Goal: Obtain resource: Download file/media

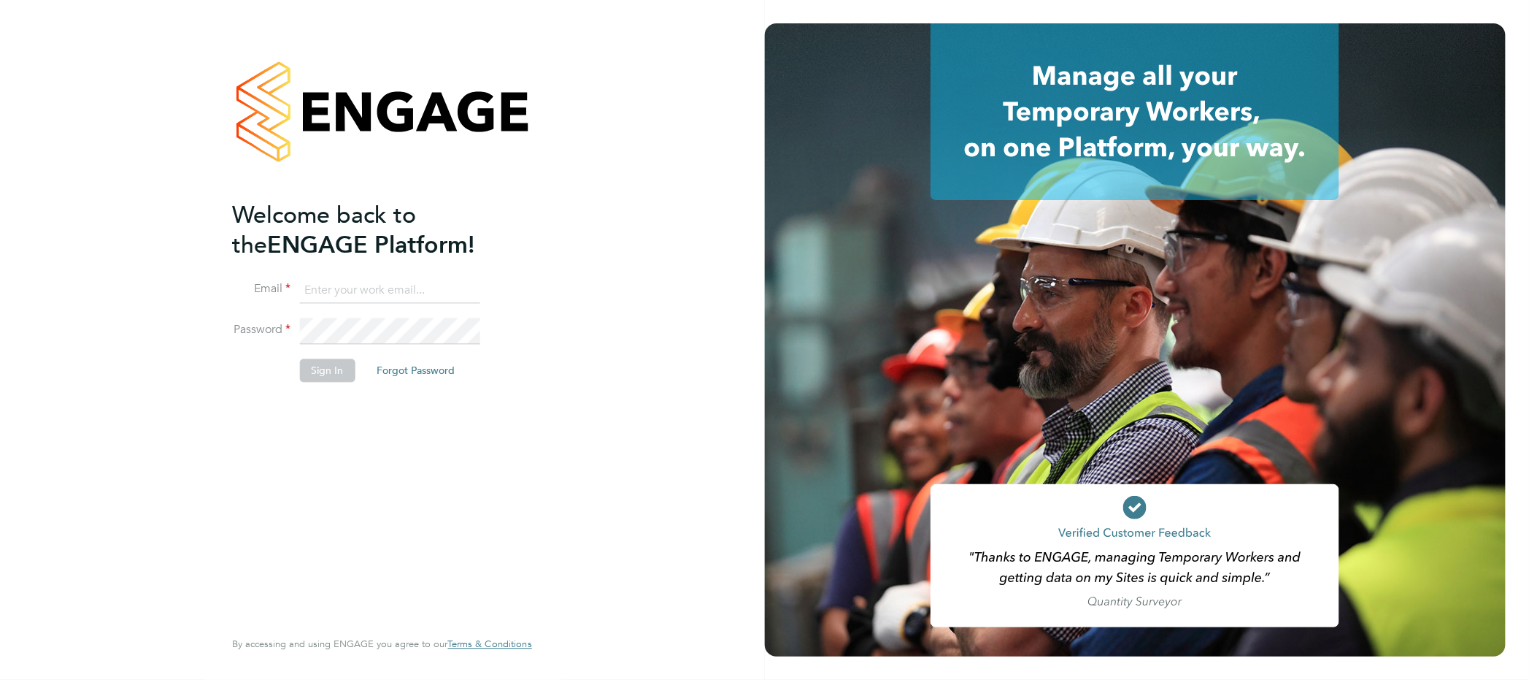
type input "karl@boden-group.co.uk"
click at [319, 379] on button "Sign In" at bounding box center [327, 370] width 55 height 23
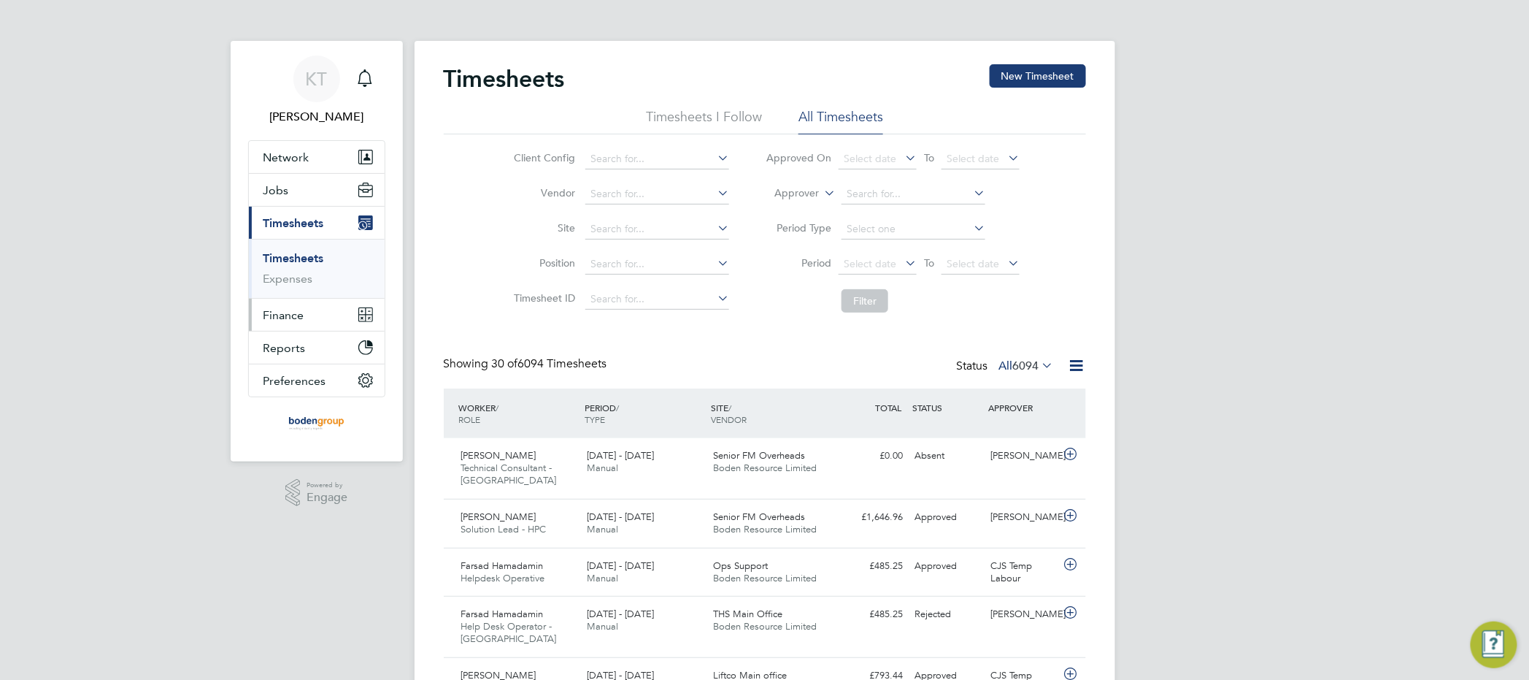
click at [289, 315] on span "Finance" at bounding box center [283, 315] width 41 height 14
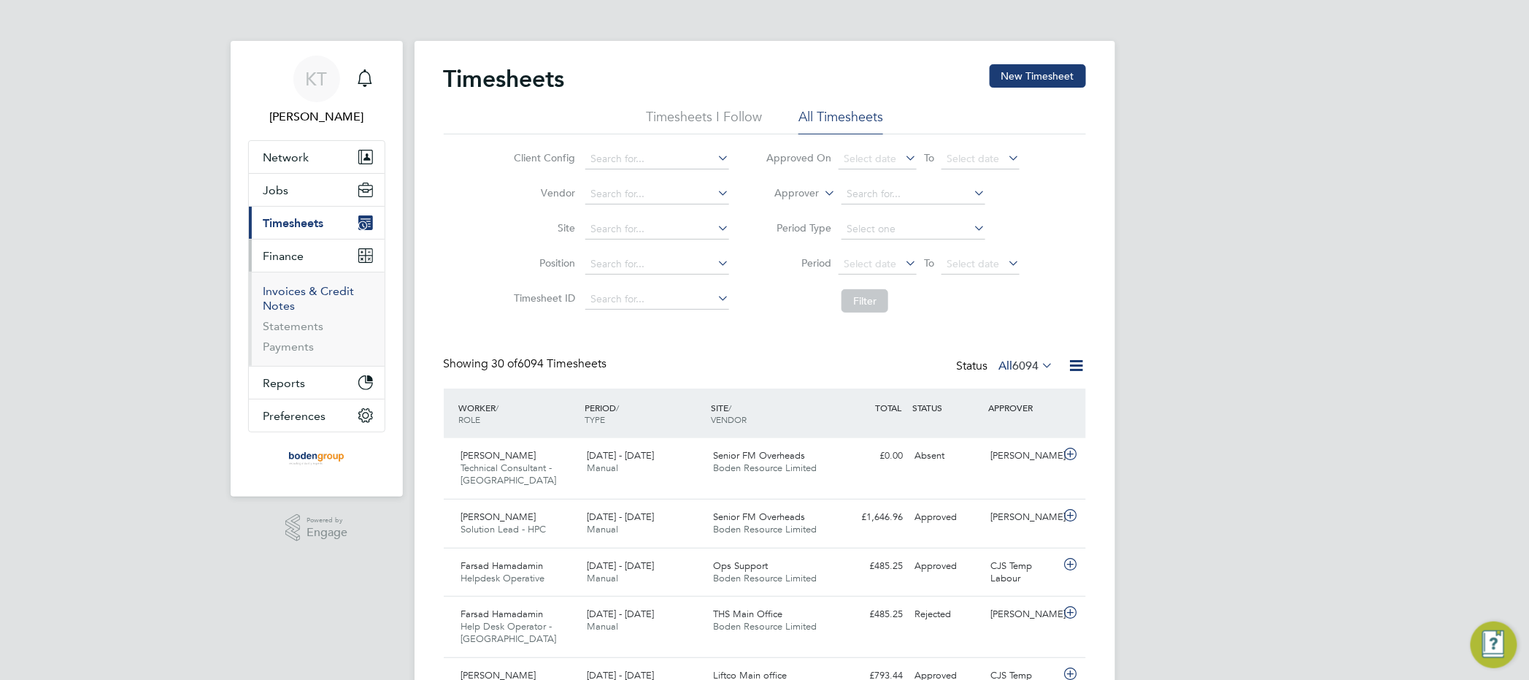
click at [299, 294] on link "Invoices & Credit Notes" at bounding box center [308, 298] width 91 height 28
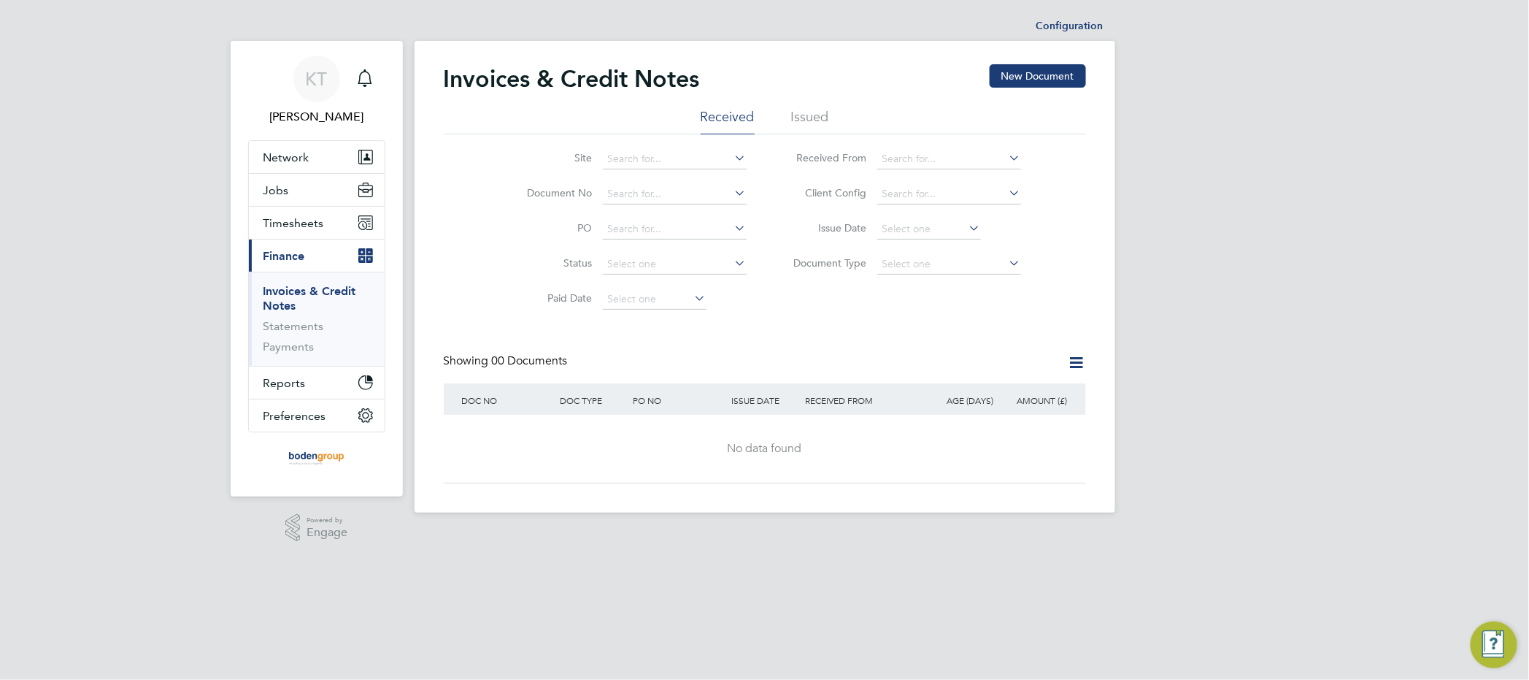
click at [815, 123] on li "Issued" at bounding box center [810, 121] width 38 height 26
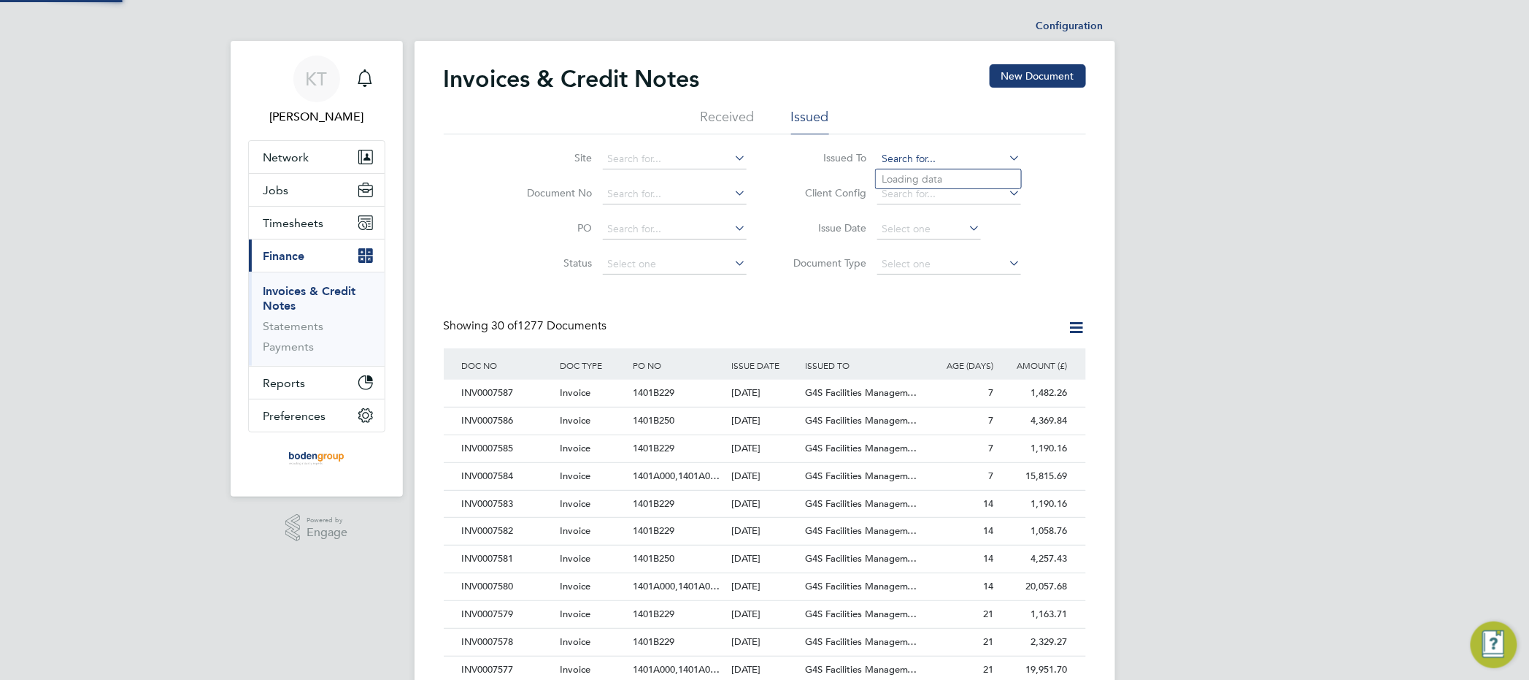
click at [1003, 157] on input at bounding box center [949, 159] width 144 height 20
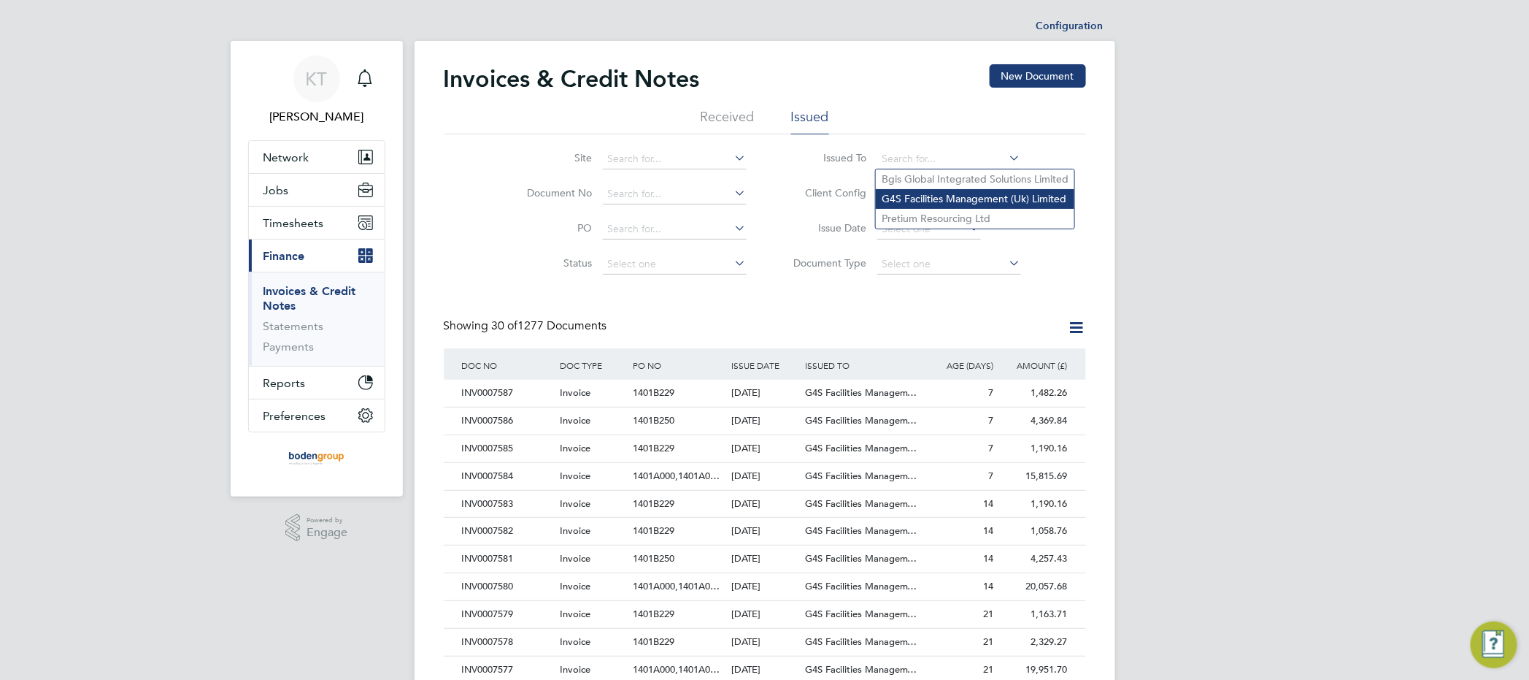
click at [944, 189] on li "G4S Facilities Management (Uk) Limited" at bounding box center [975, 199] width 199 height 20
type input "G4S Facilities Management (Uk) Limited"
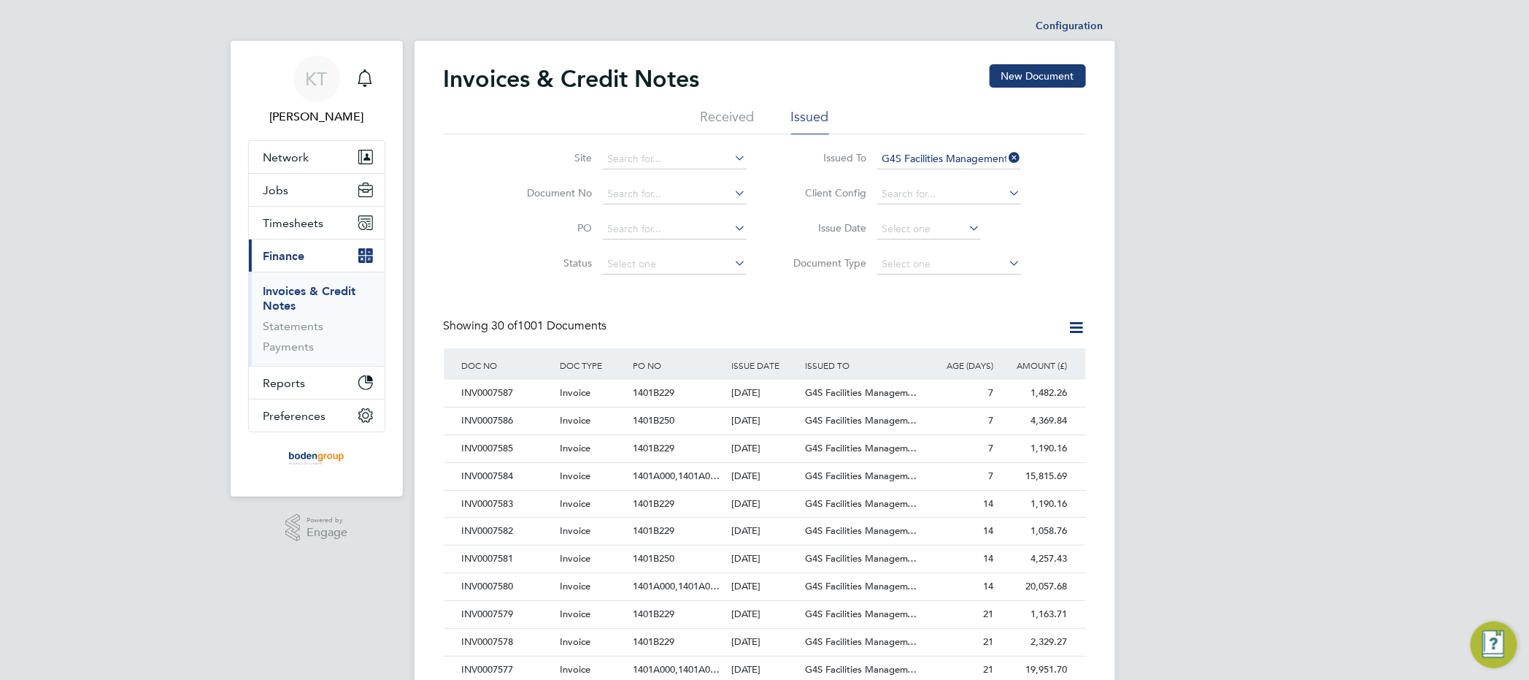
click at [1256, 363] on div "KT [PERSON_NAME] Notifications Applications: Network Team Members Businesses Si…" at bounding box center [764, 652] width 1529 height 1305
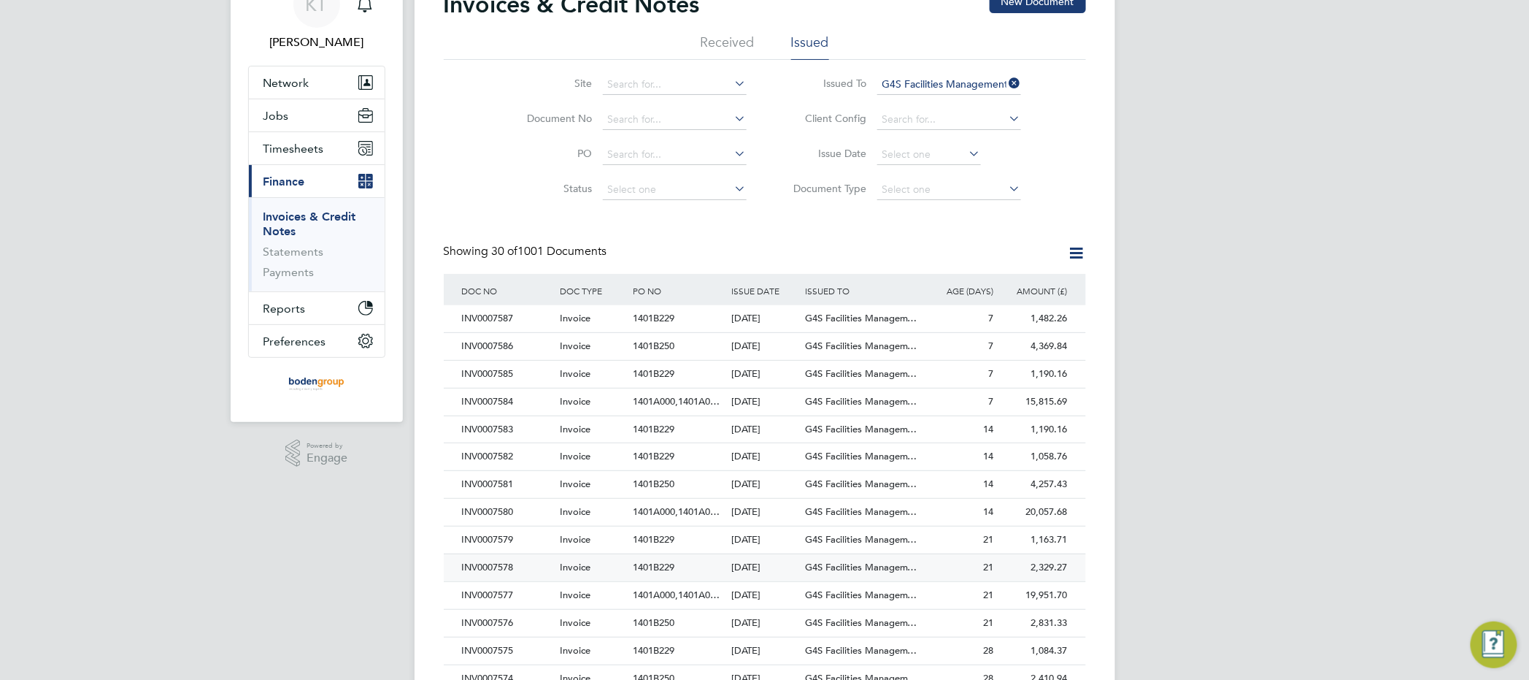
scroll to position [109, 0]
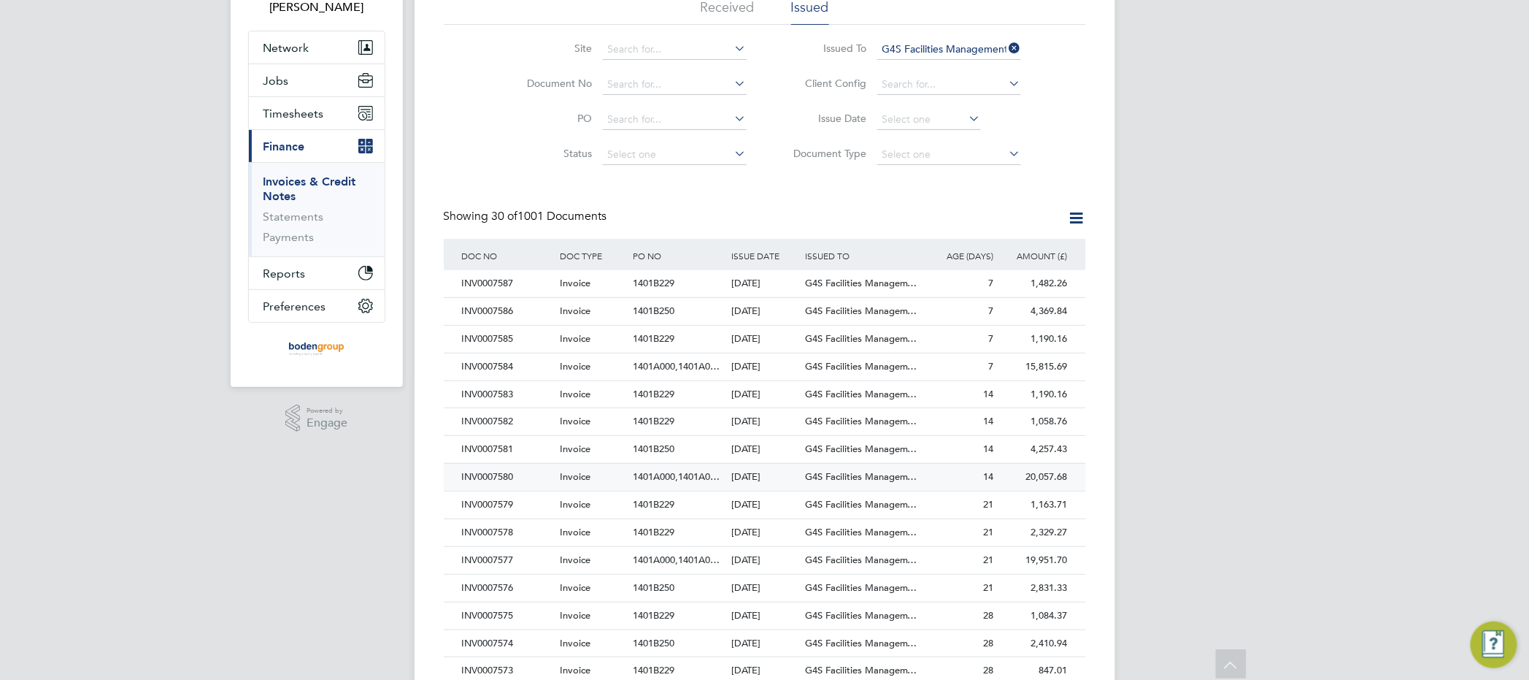
click at [509, 475] on div "INV0007580" at bounding box center [507, 476] width 98 height 27
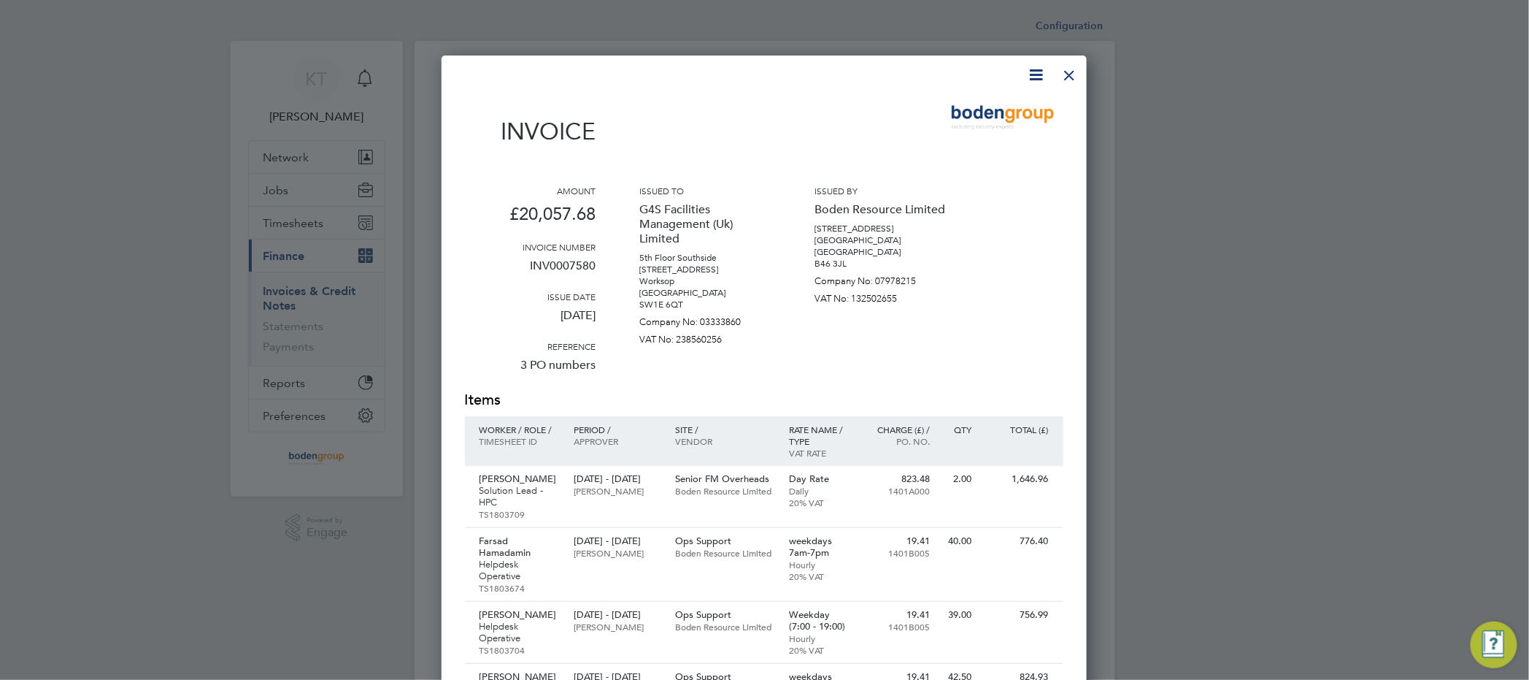
click at [1036, 71] on icon at bounding box center [1037, 75] width 18 height 18
click at [982, 112] on li "Download Invoice" at bounding box center [992, 109] width 101 height 20
click at [1284, 527] on div at bounding box center [764, 340] width 1529 height 680
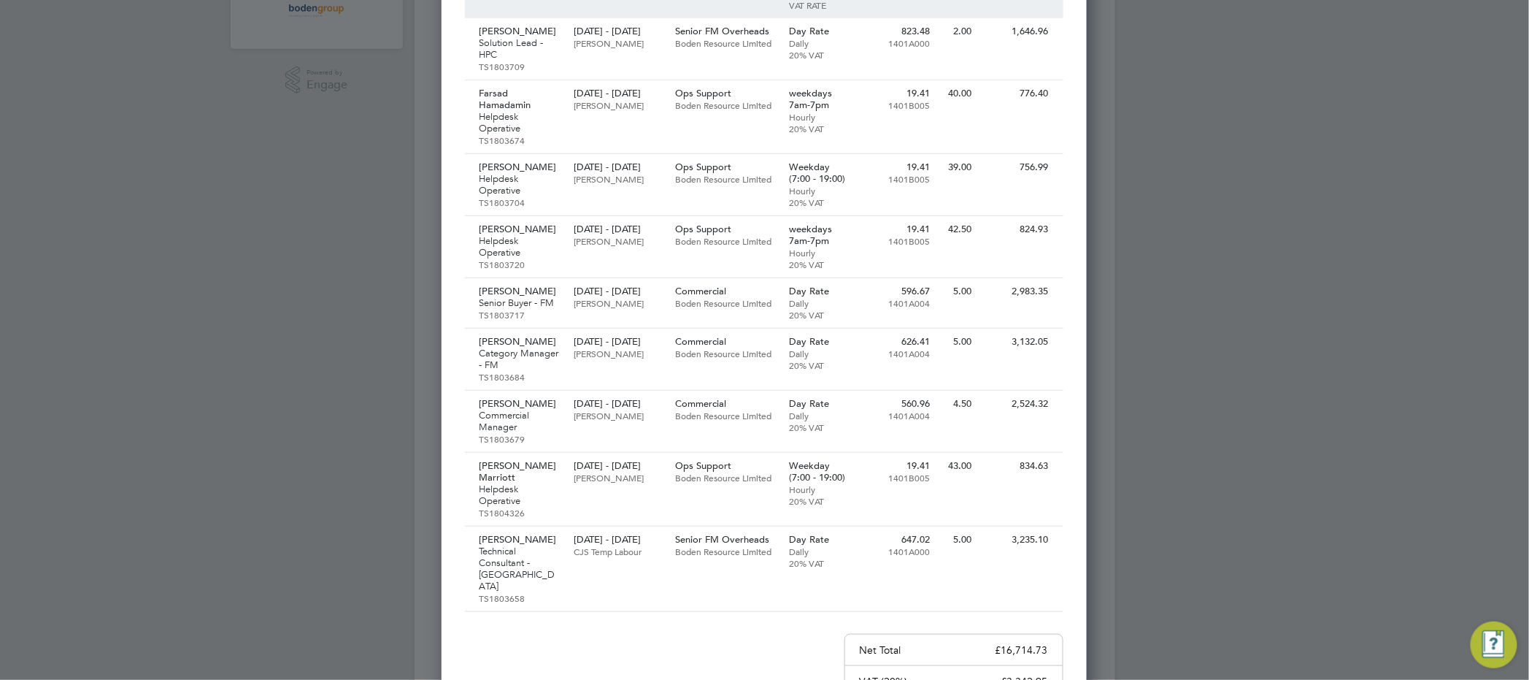
scroll to position [547, 0]
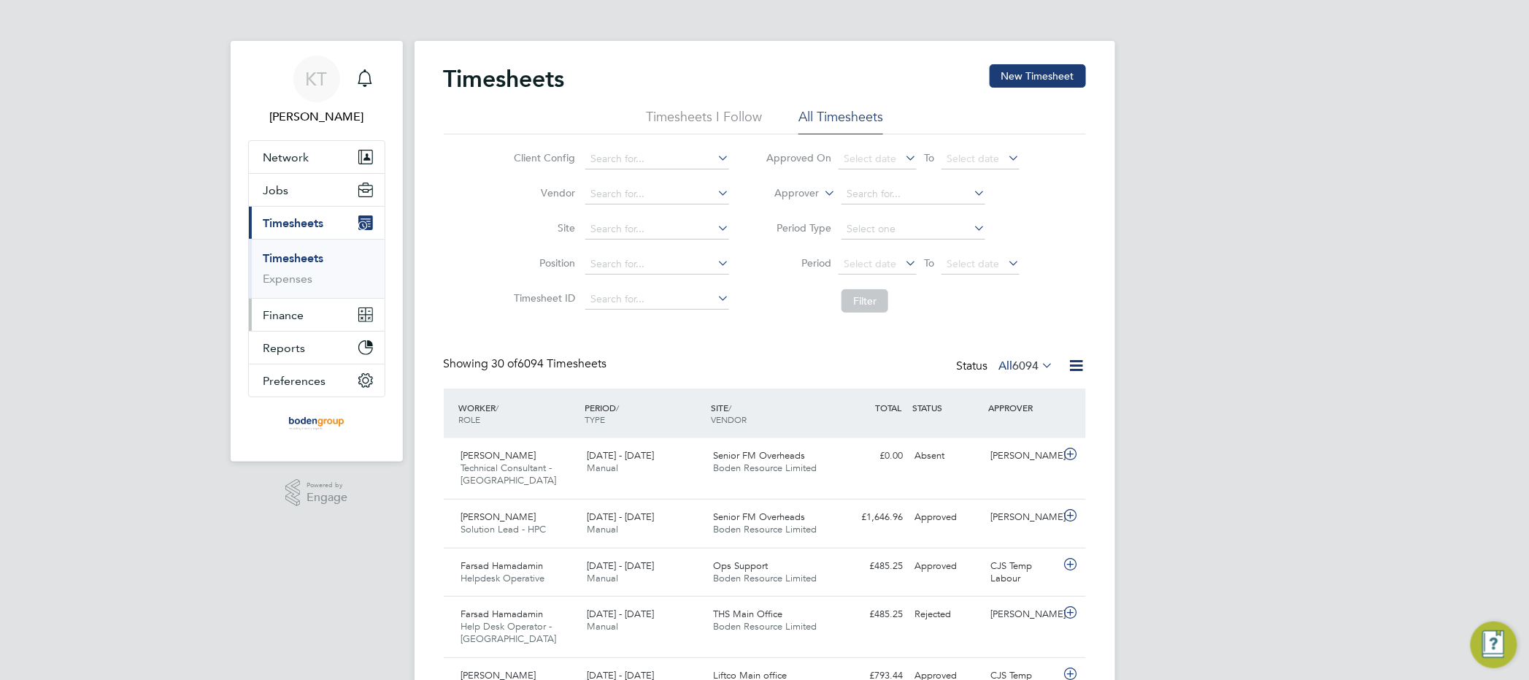
click at [296, 312] on span "Finance" at bounding box center [283, 315] width 41 height 14
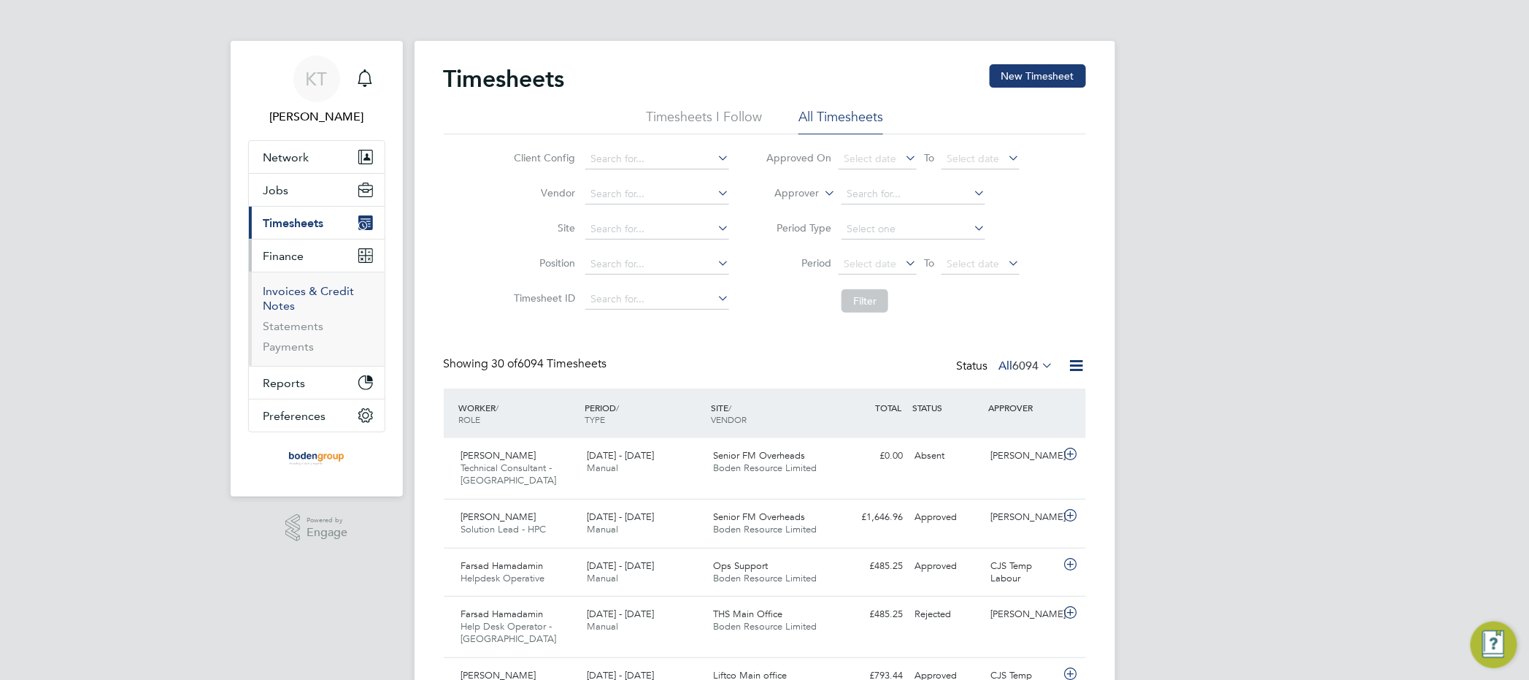
click at [304, 286] on link "Invoices & Credit Notes" at bounding box center [308, 298] width 91 height 28
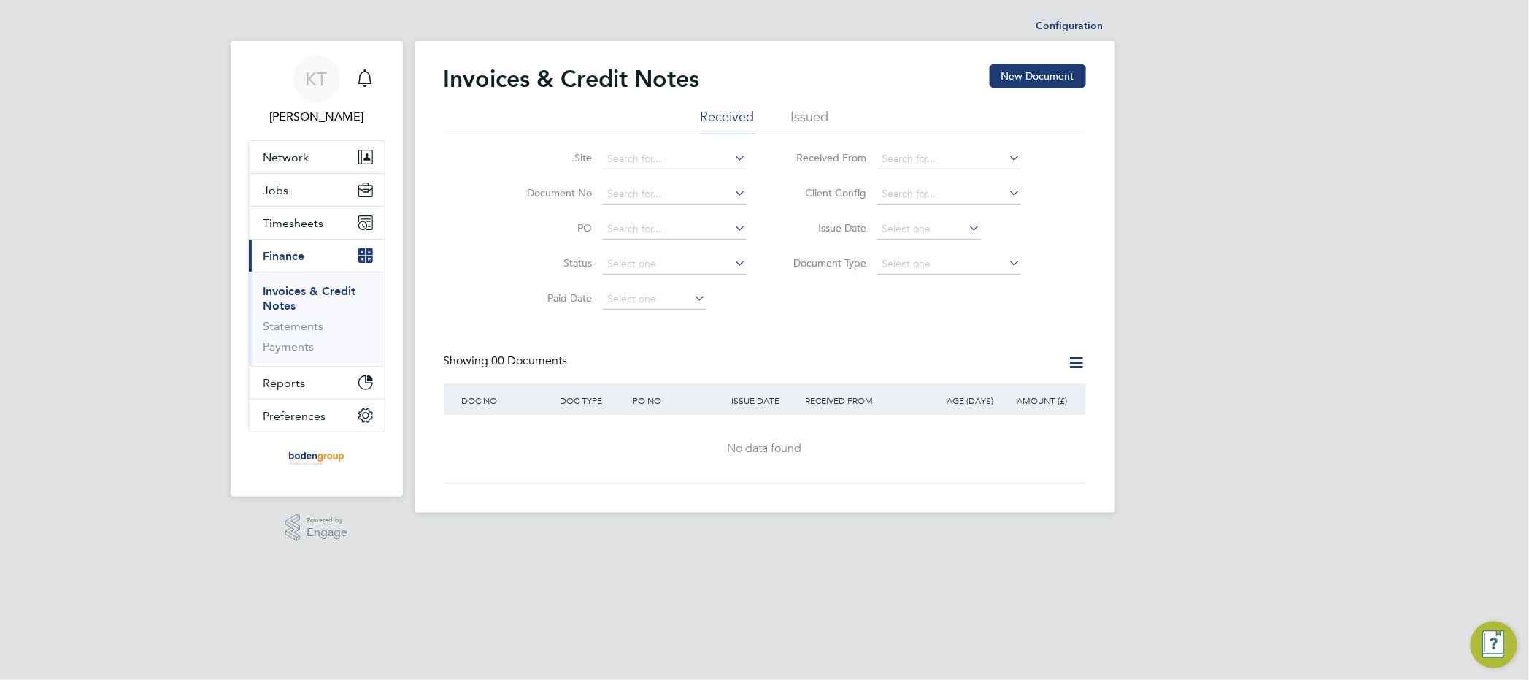
click at [1006, 154] on icon at bounding box center [1006, 157] width 0 height 20
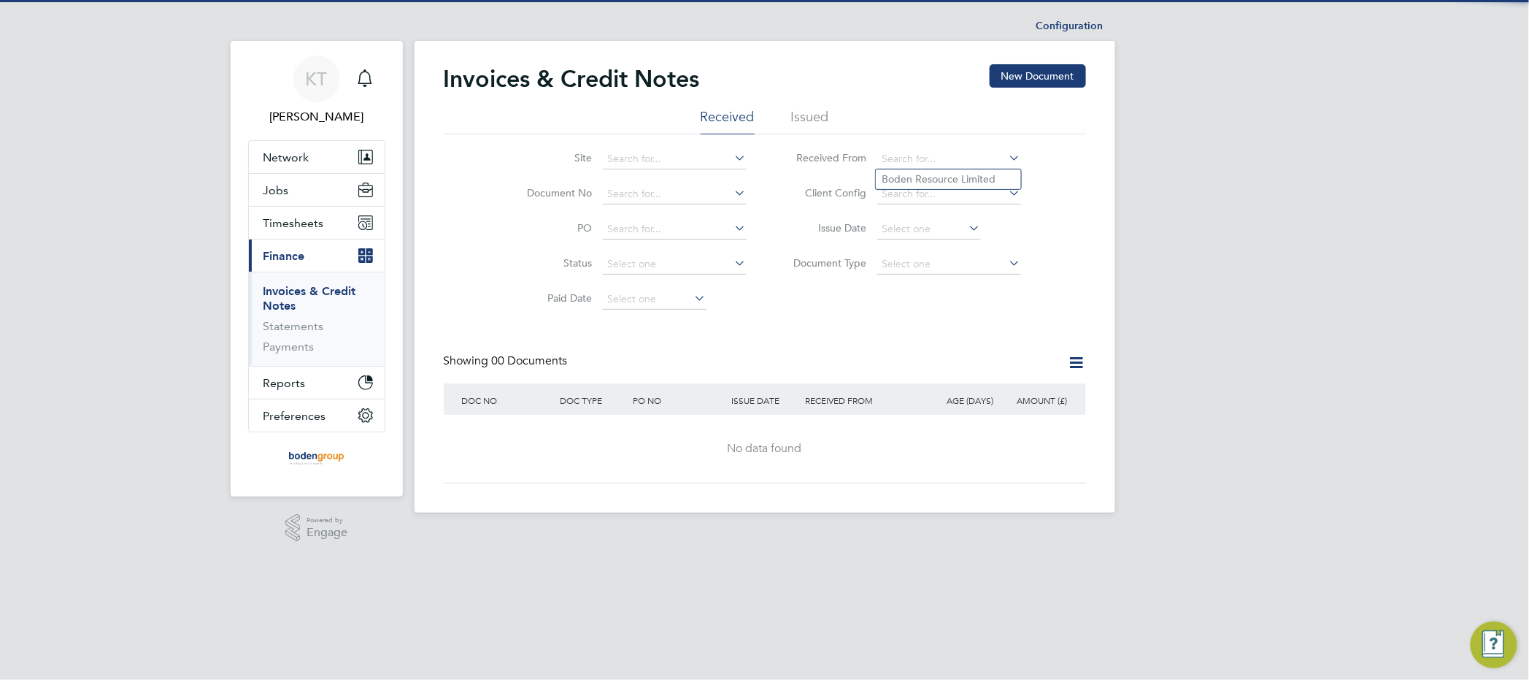
click at [806, 107] on div "Invoices & Credit Notes New Document" at bounding box center [765, 86] width 642 height 44
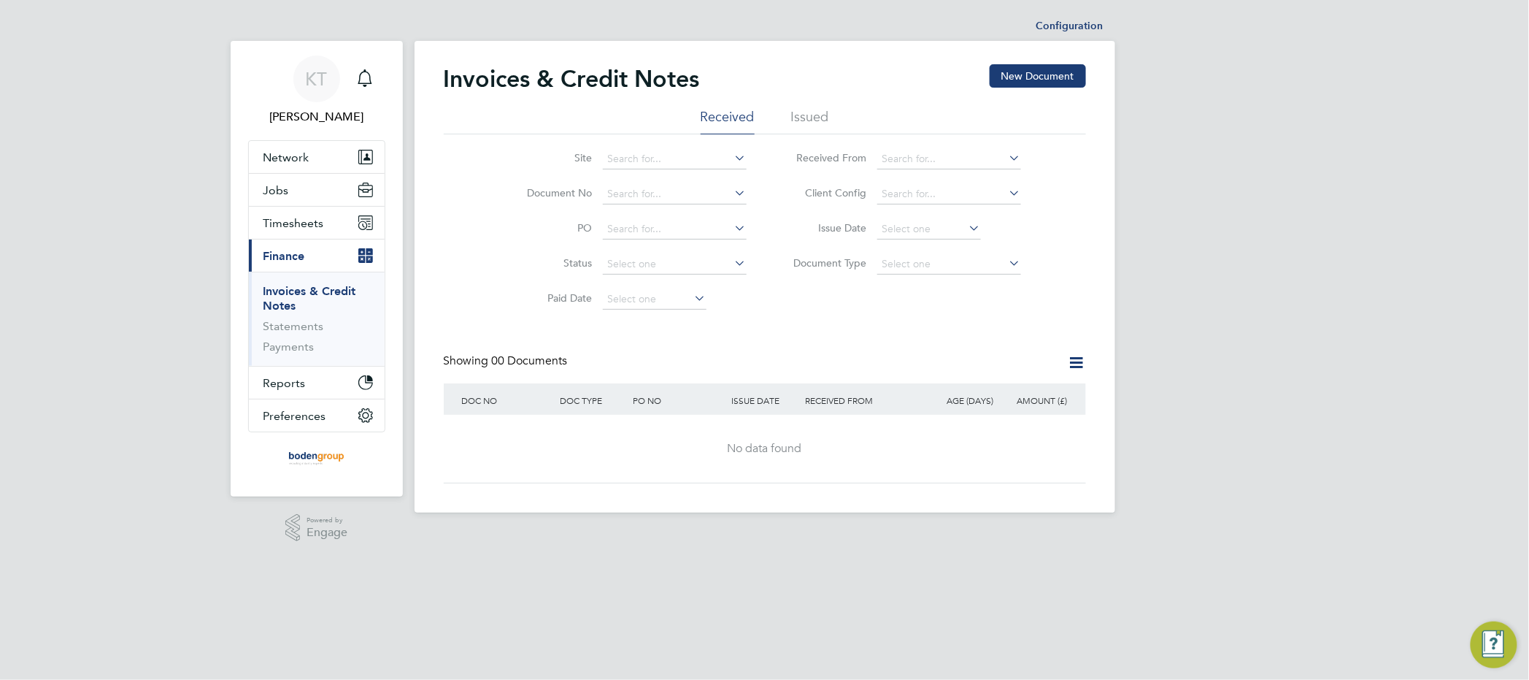
click at [812, 114] on li "Issued" at bounding box center [810, 121] width 38 height 26
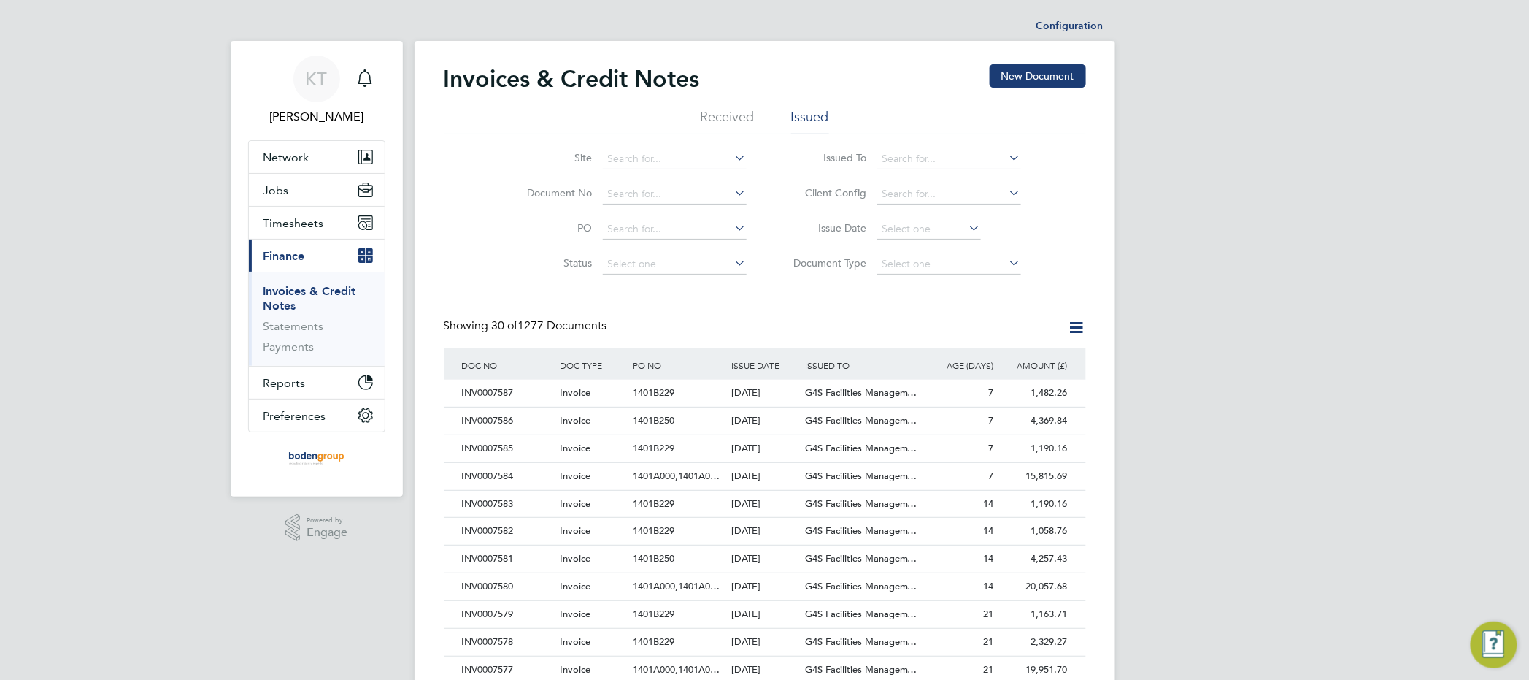
click at [1006, 157] on icon at bounding box center [1006, 157] width 0 height 20
click at [933, 201] on li "G4S Facilities Management (Uk) Limited" at bounding box center [975, 199] width 199 height 20
type input "G4S Facilities Management (Uk) Limited"
click at [507, 553] on div "INV0007581" at bounding box center [507, 558] width 98 height 27
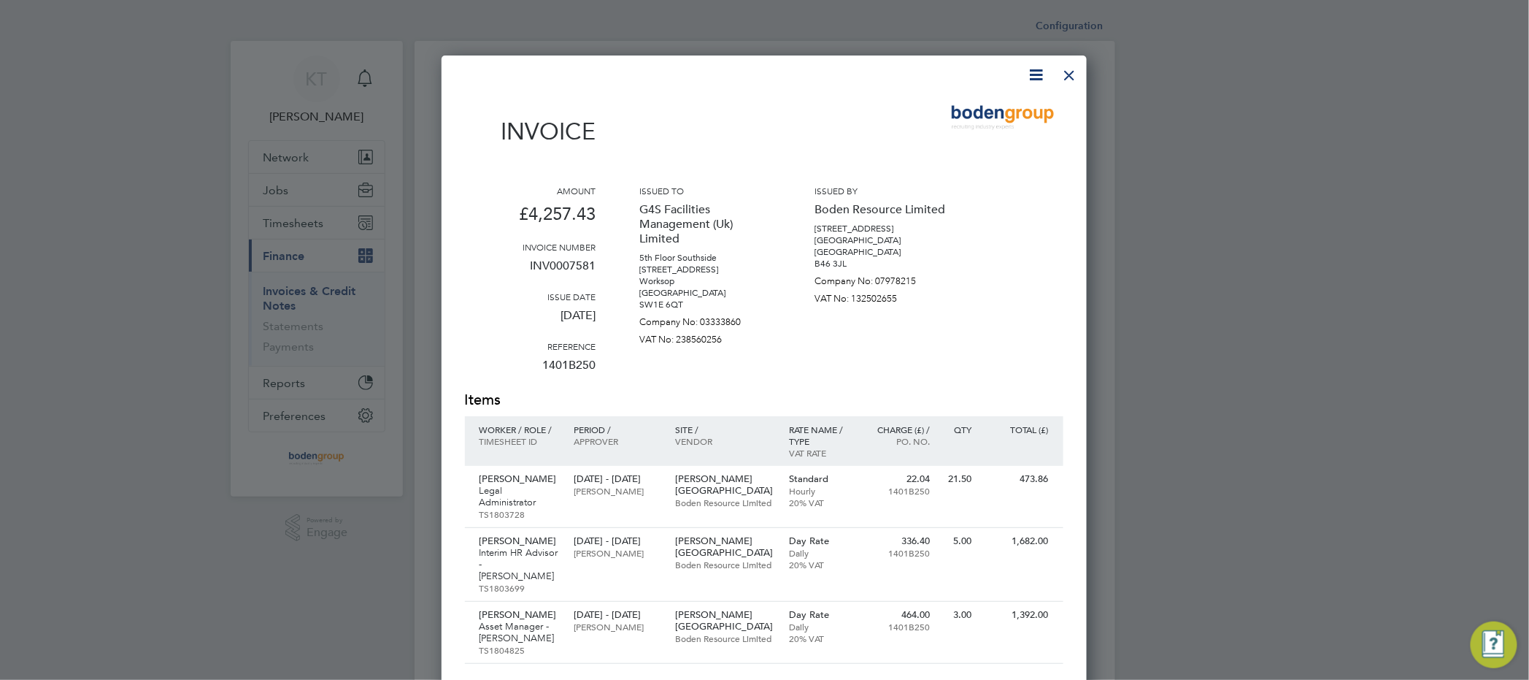
click at [1071, 74] on div at bounding box center [1070, 71] width 26 height 26
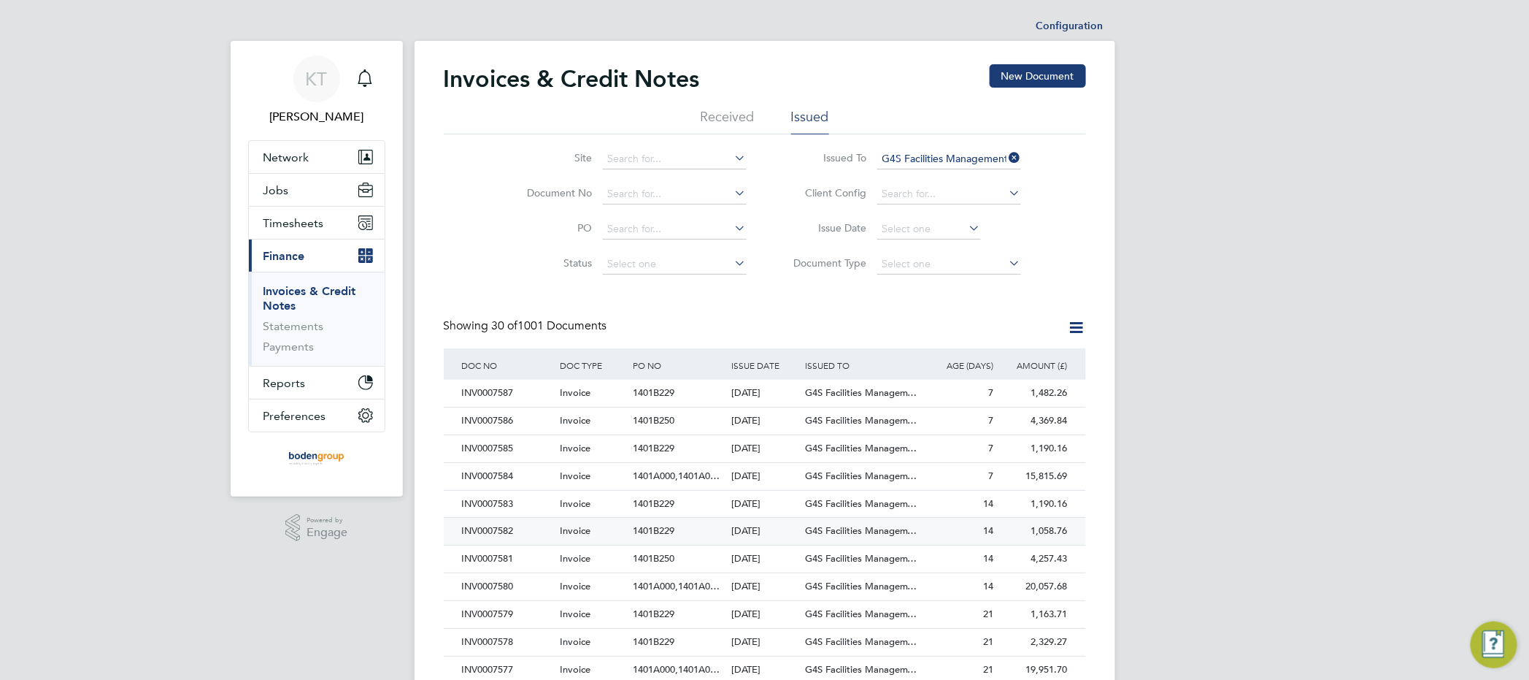
click at [536, 531] on div "INV0007582" at bounding box center [507, 530] width 98 height 27
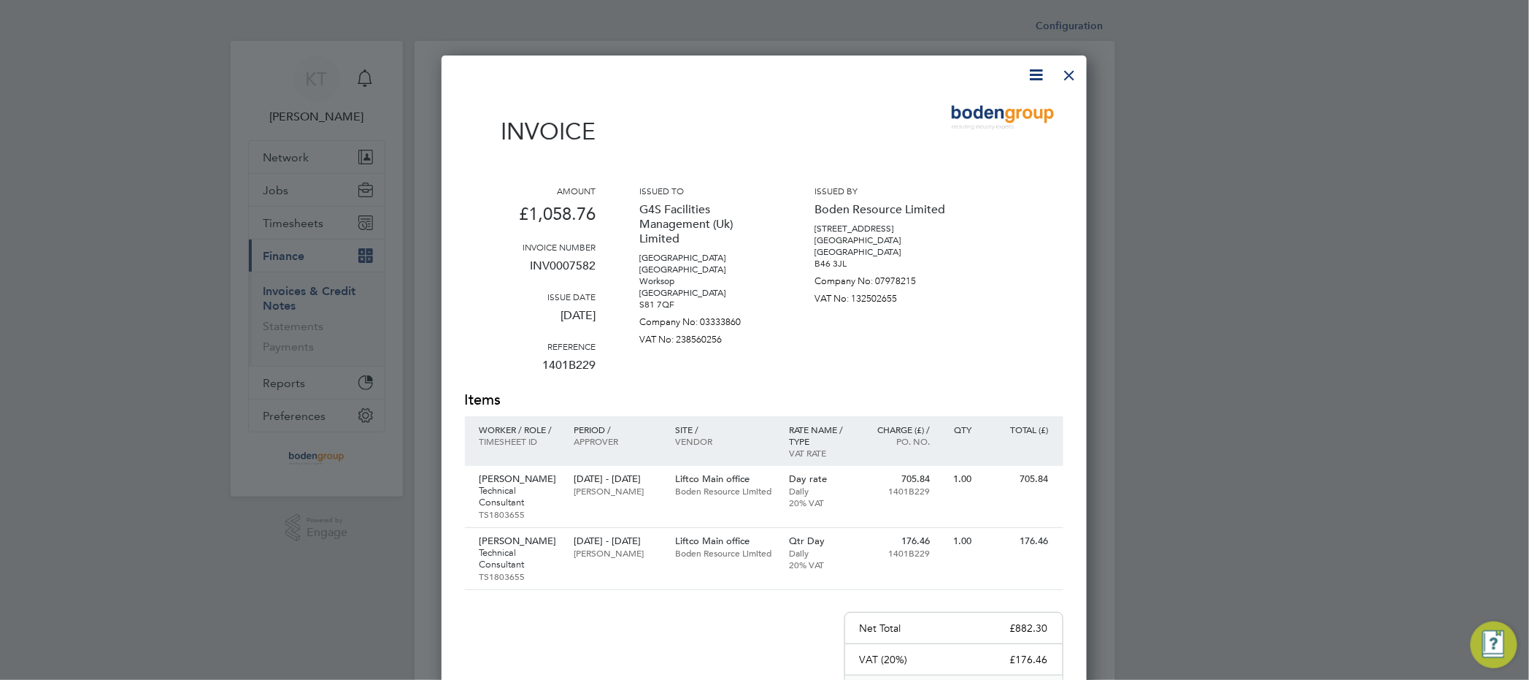
click at [1074, 78] on div at bounding box center [1070, 71] width 26 height 26
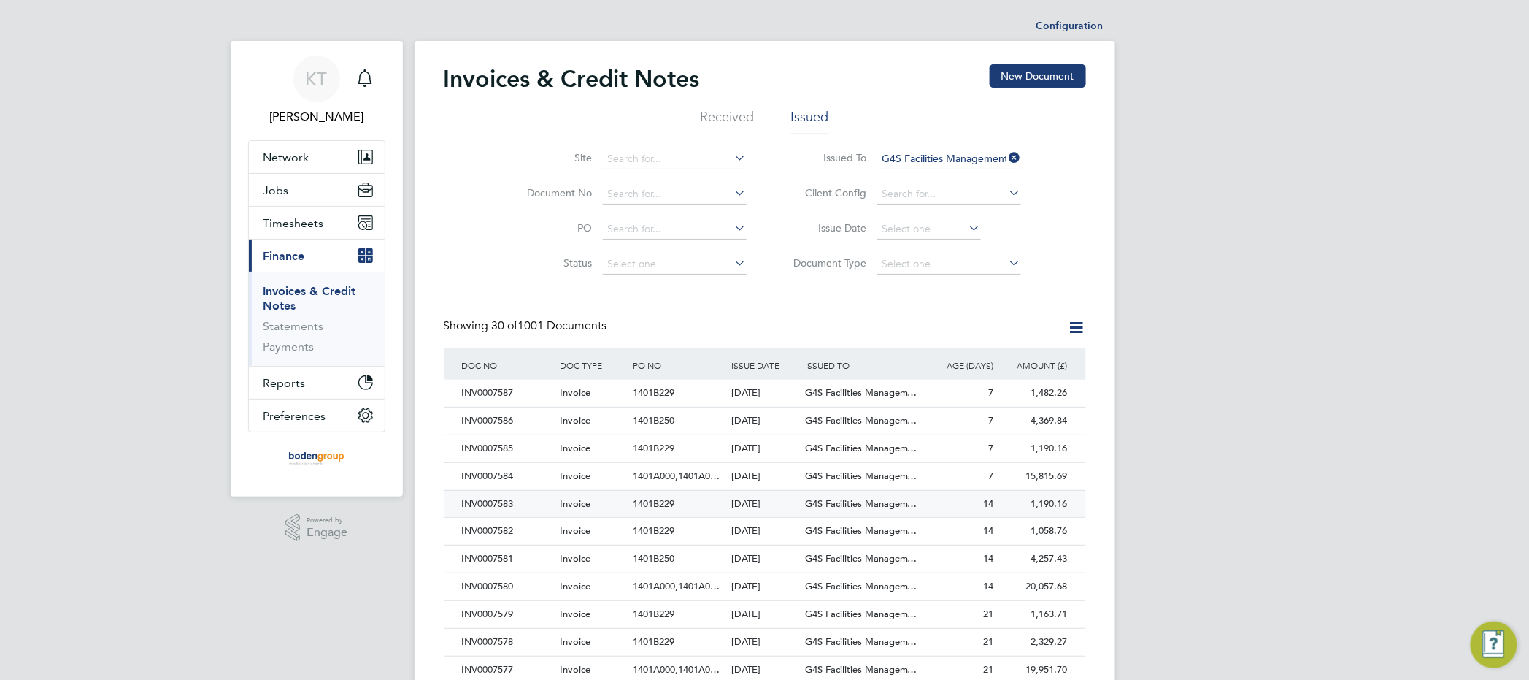
click at [523, 507] on div "INV0007583" at bounding box center [507, 503] width 98 height 27
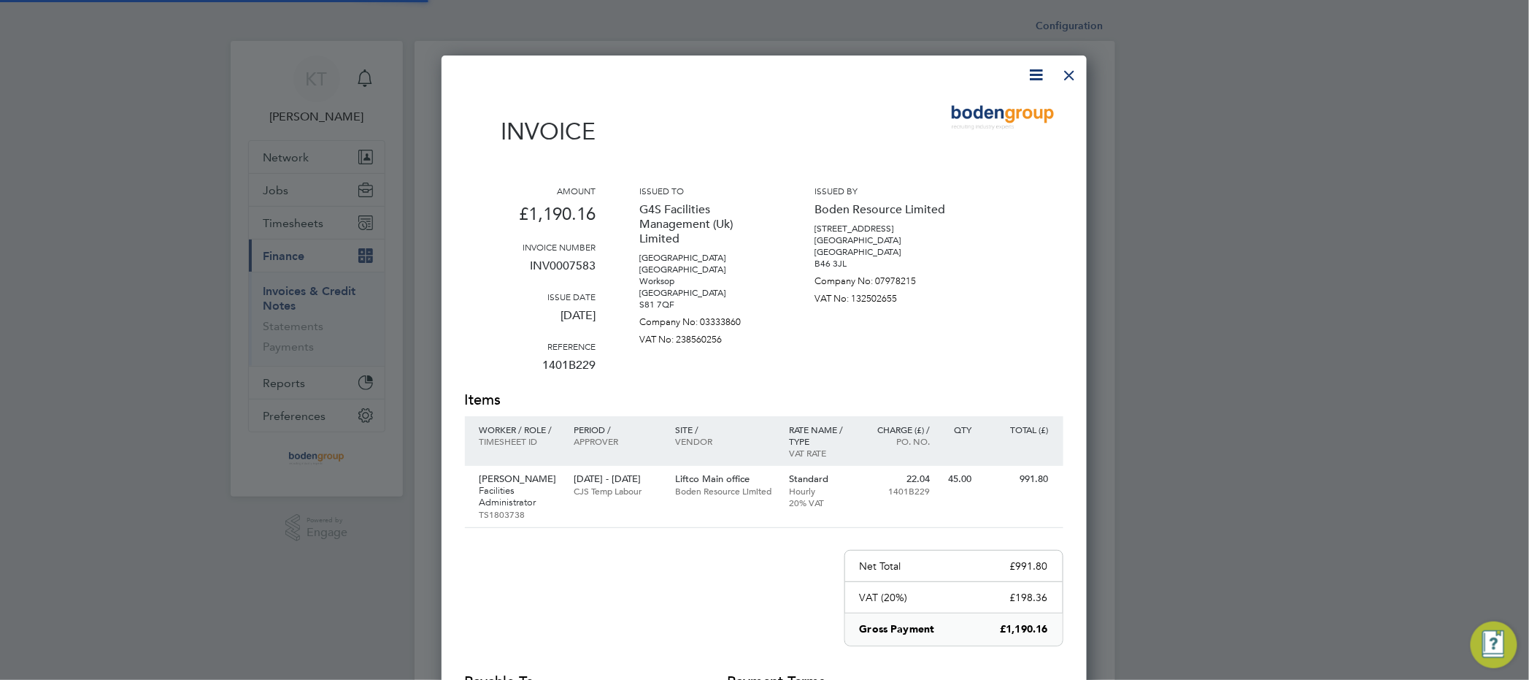
scroll to position [776, 645]
click at [1070, 81] on div at bounding box center [1070, 71] width 26 height 26
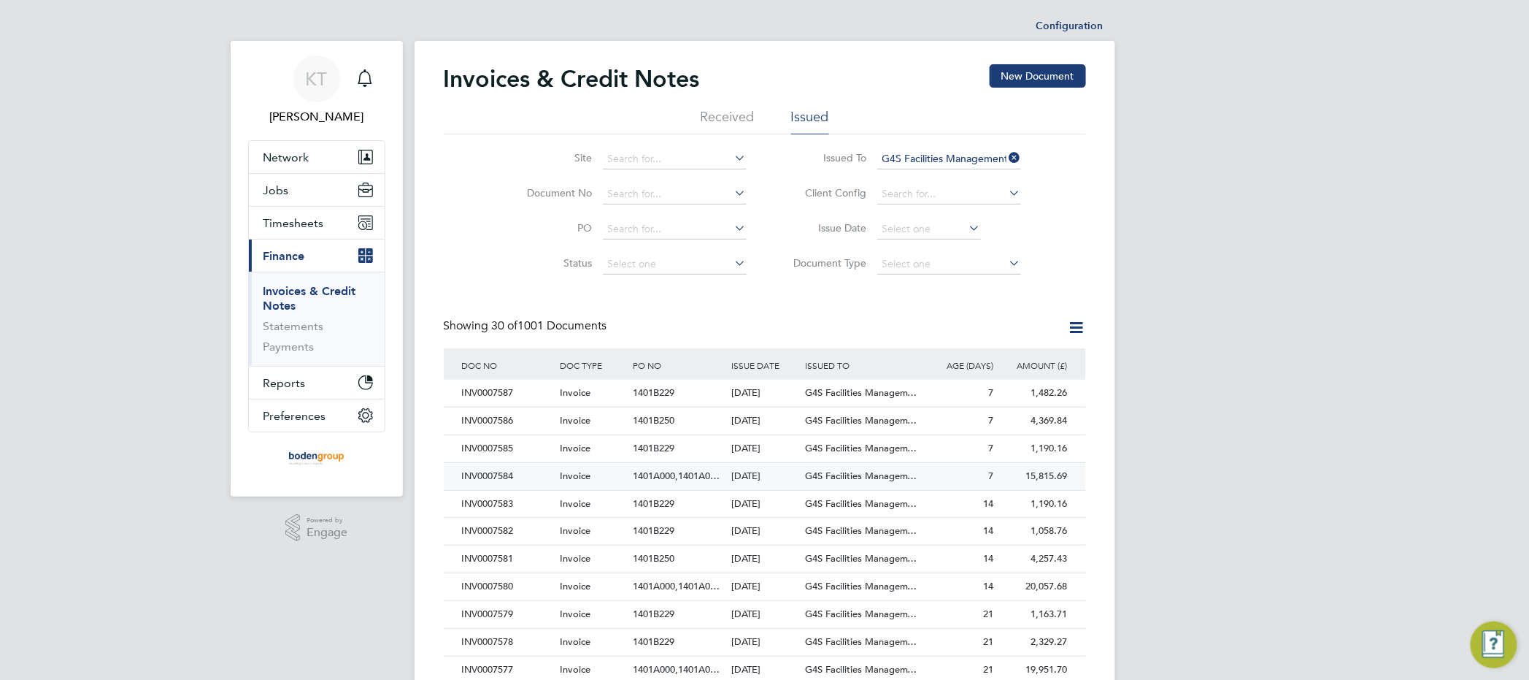
click at [528, 473] on div "INV0007584" at bounding box center [507, 476] width 98 height 27
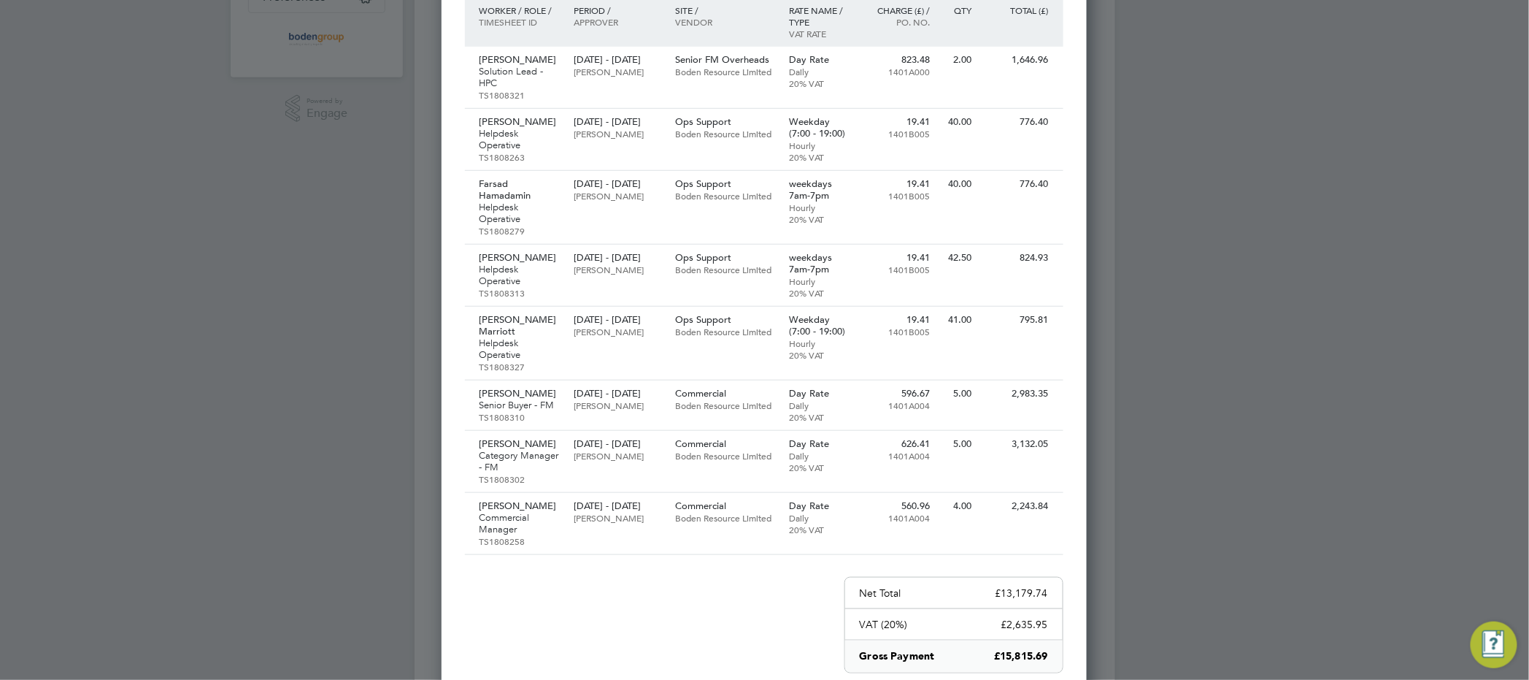
scroll to position [417, 0]
drag, startPoint x: 1228, startPoint y: 345, endPoint x: 1229, endPoint y: 326, distance: 19.7
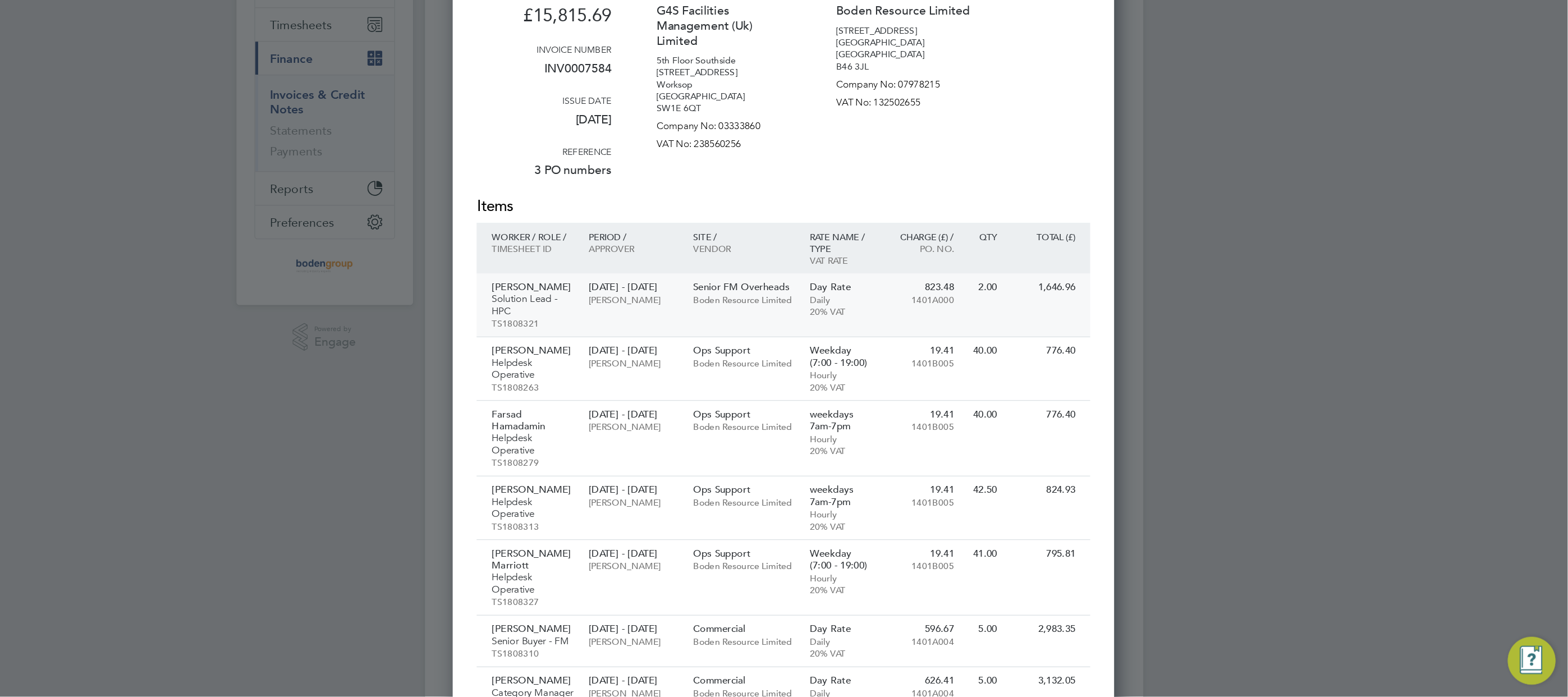
scroll to position [5, 5]
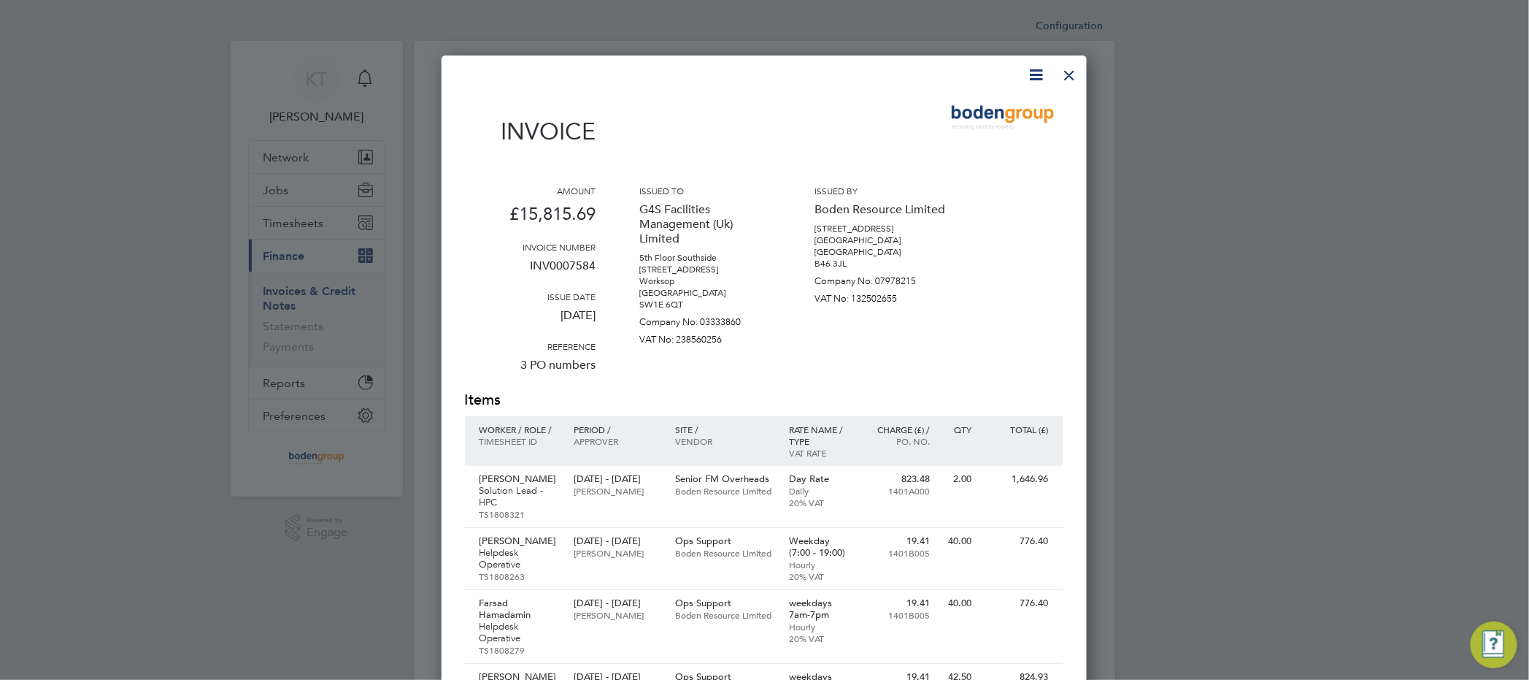
click at [1037, 81] on icon at bounding box center [1037, 75] width 18 height 18
click at [977, 107] on li "Download Invoice" at bounding box center [992, 109] width 101 height 20
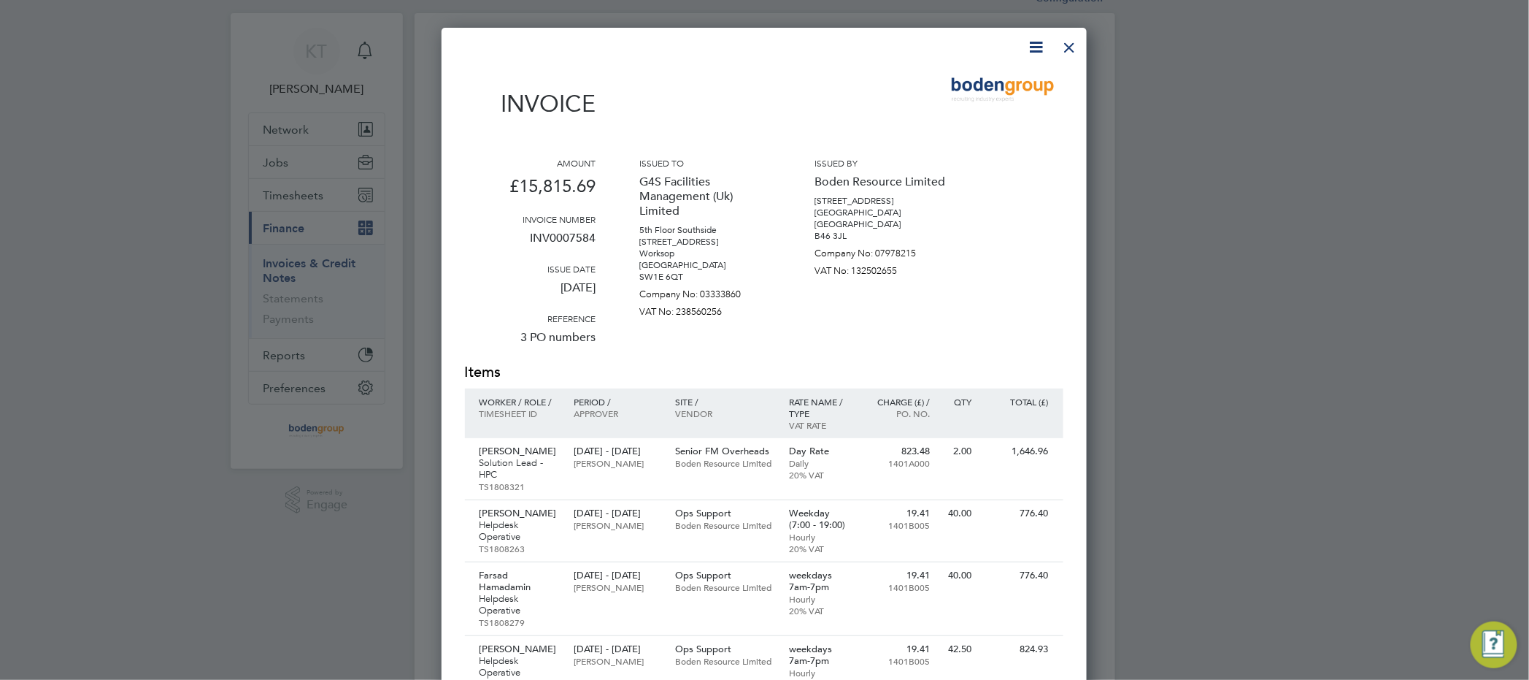
scroll to position [0, 0]
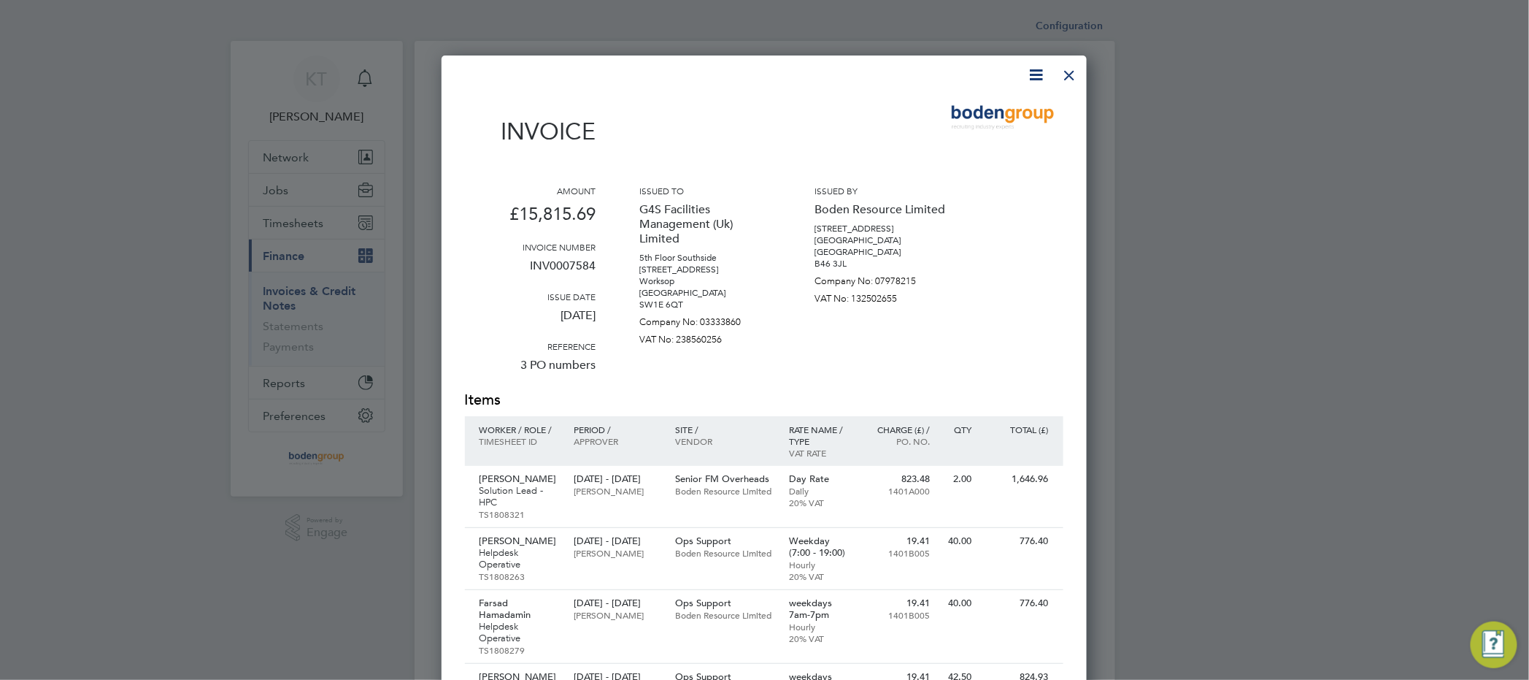
click at [1069, 71] on div at bounding box center [1070, 71] width 26 height 26
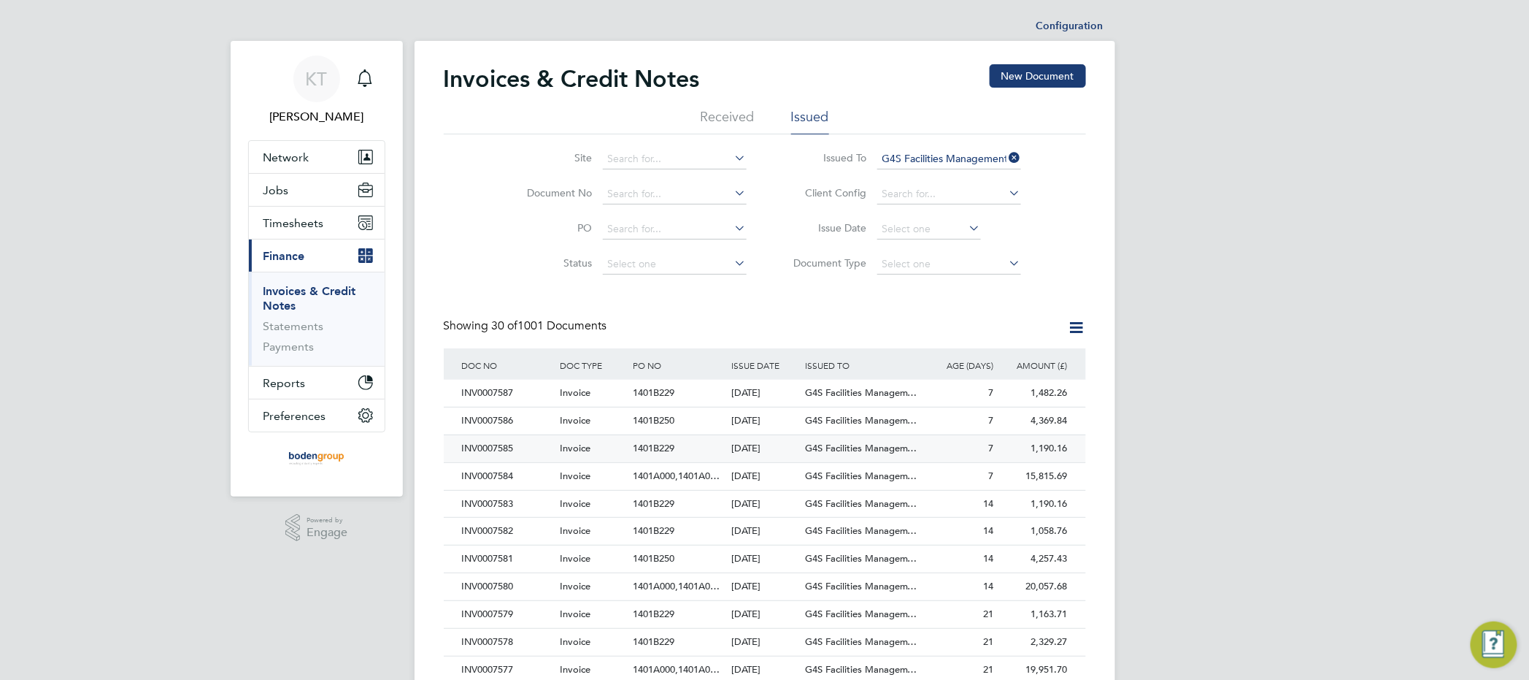
click at [524, 447] on div "INV0007585" at bounding box center [507, 448] width 98 height 27
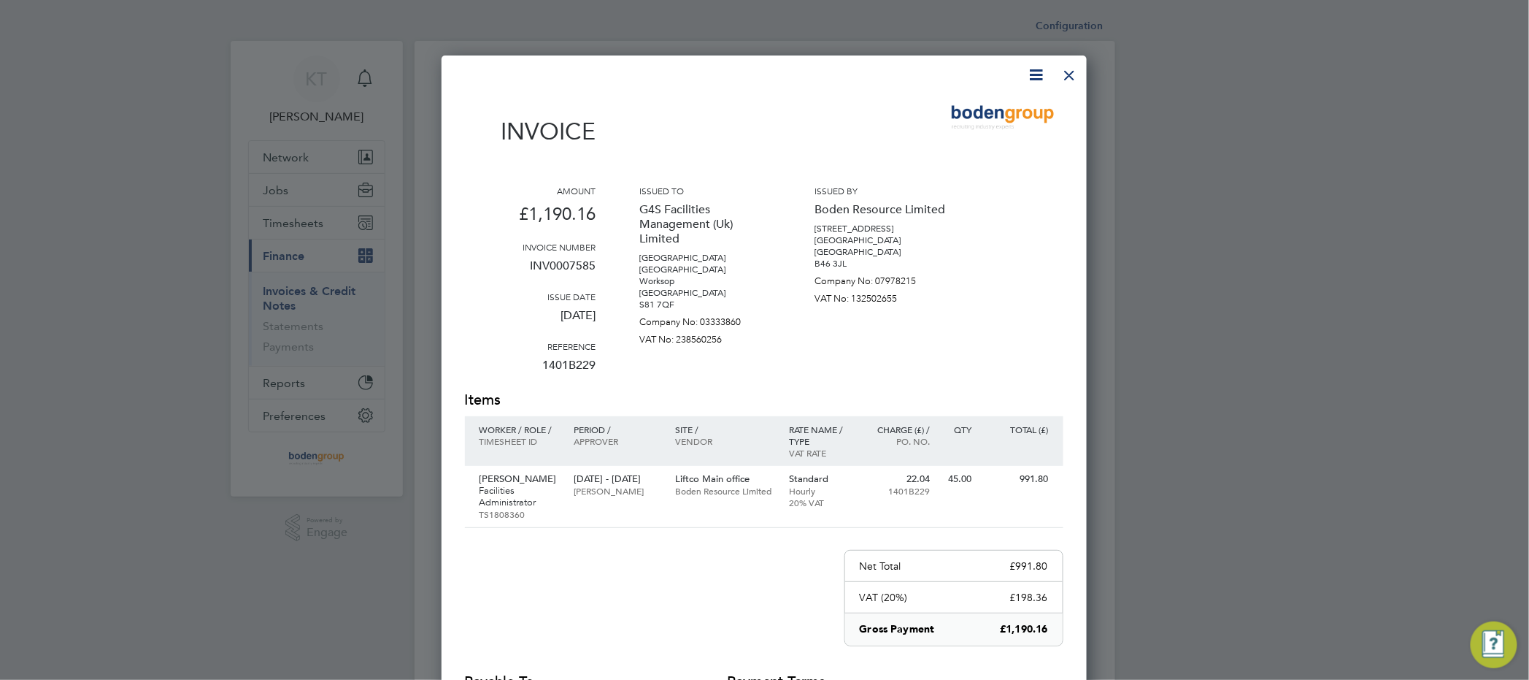
click at [1071, 74] on div at bounding box center [1070, 71] width 26 height 26
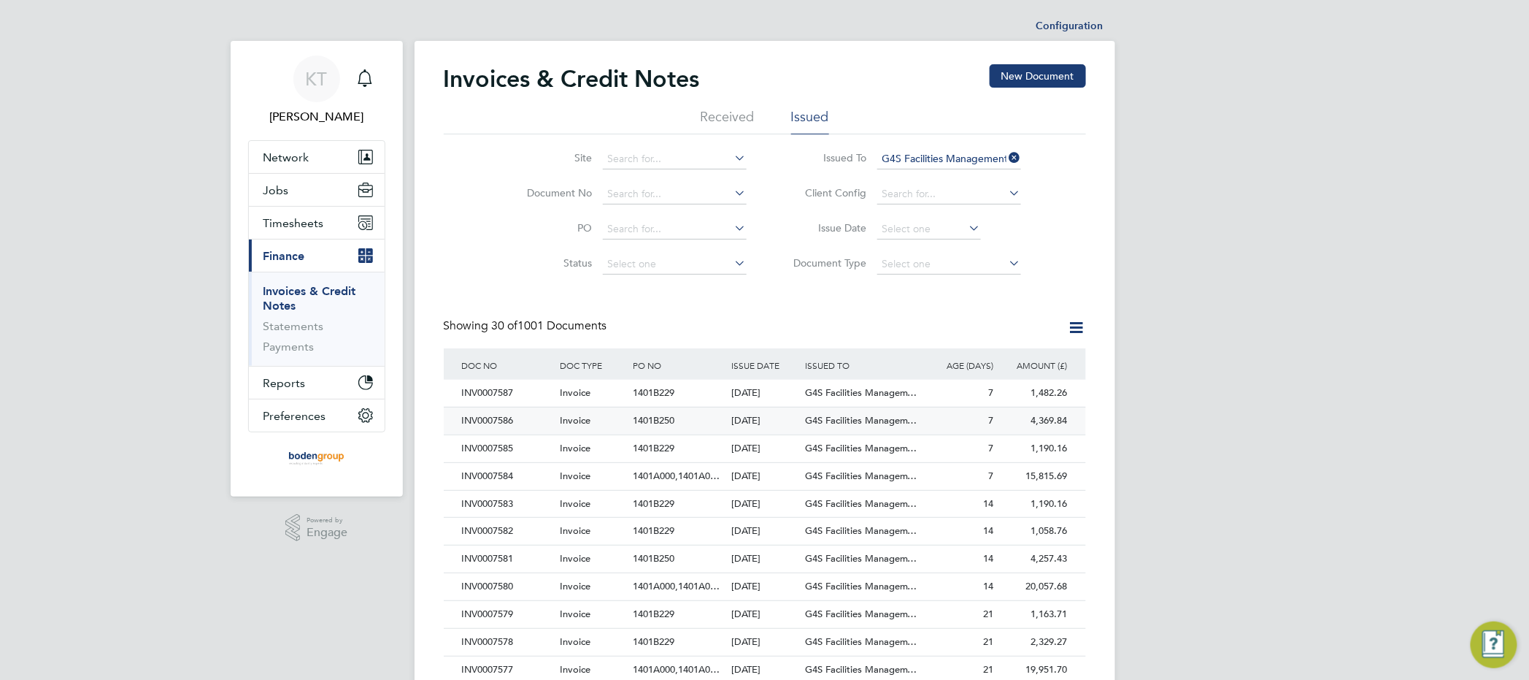
click at [536, 424] on div "INV0007586" at bounding box center [507, 420] width 98 height 27
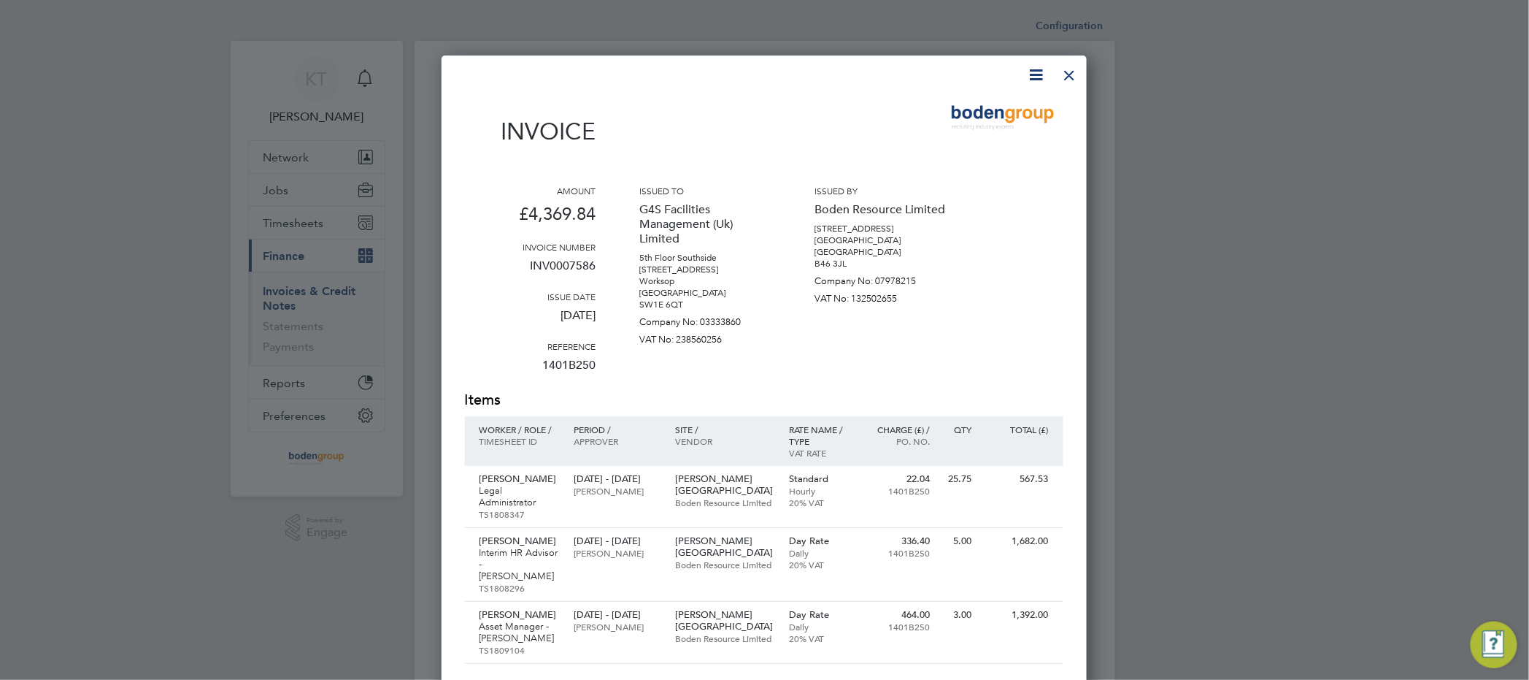
click at [1066, 79] on div at bounding box center [1070, 71] width 26 height 26
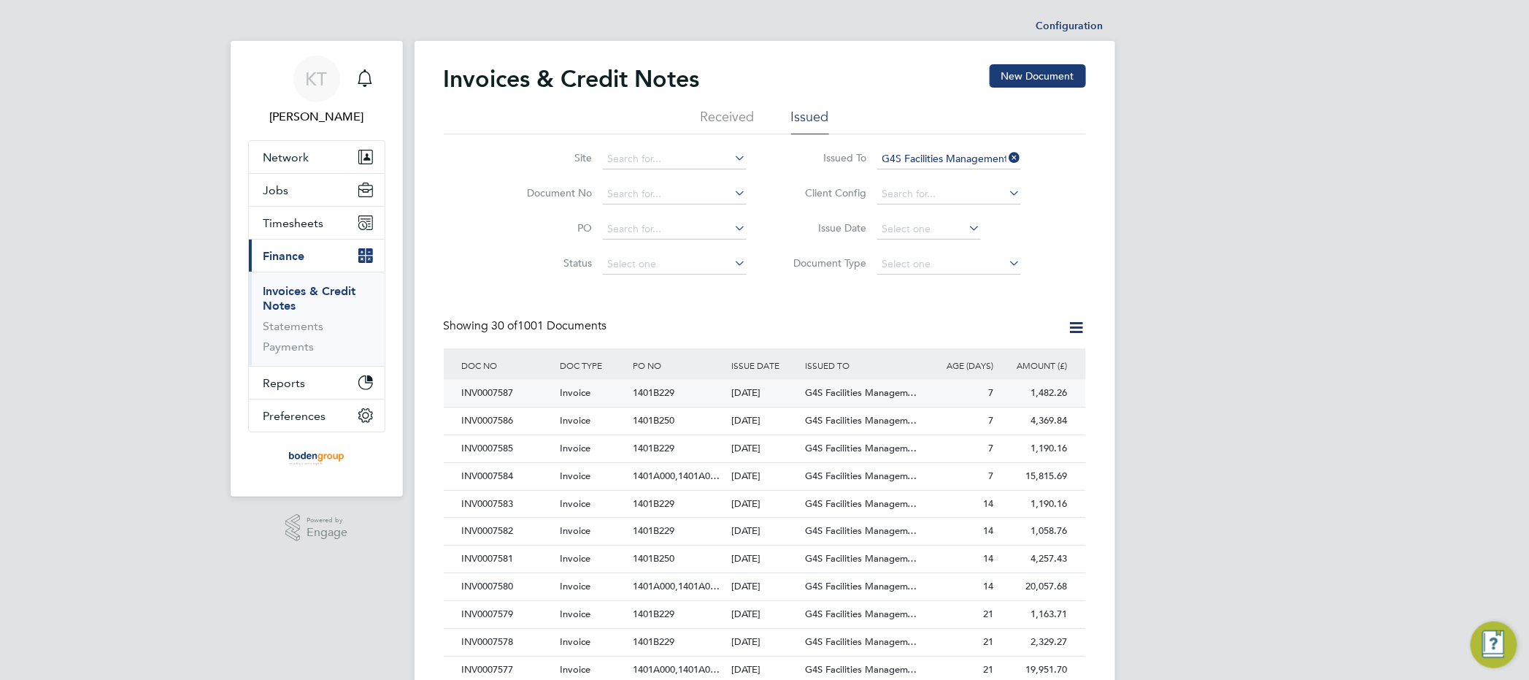
click at [537, 399] on div "INV0007587" at bounding box center [507, 393] width 98 height 27
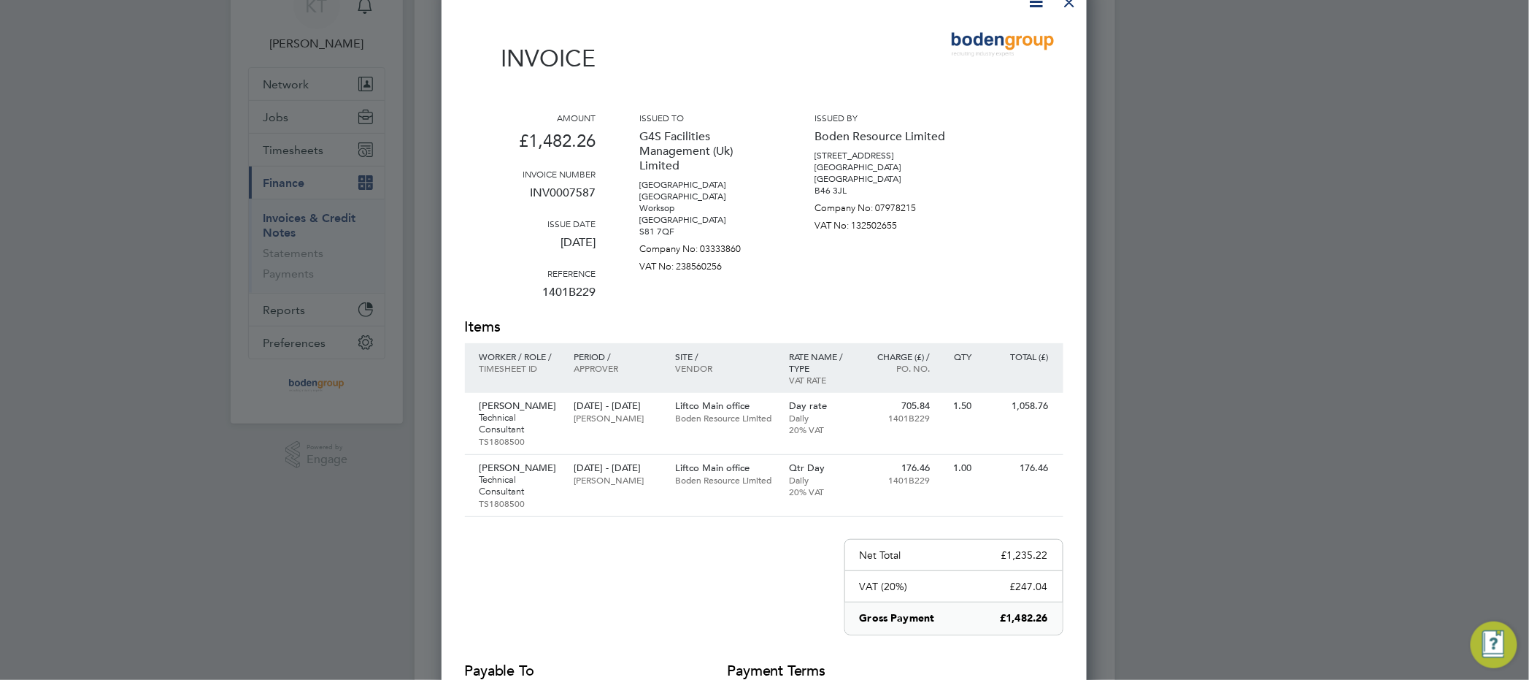
scroll to position [109, 0]
